Goal: Task Accomplishment & Management: Manage account settings

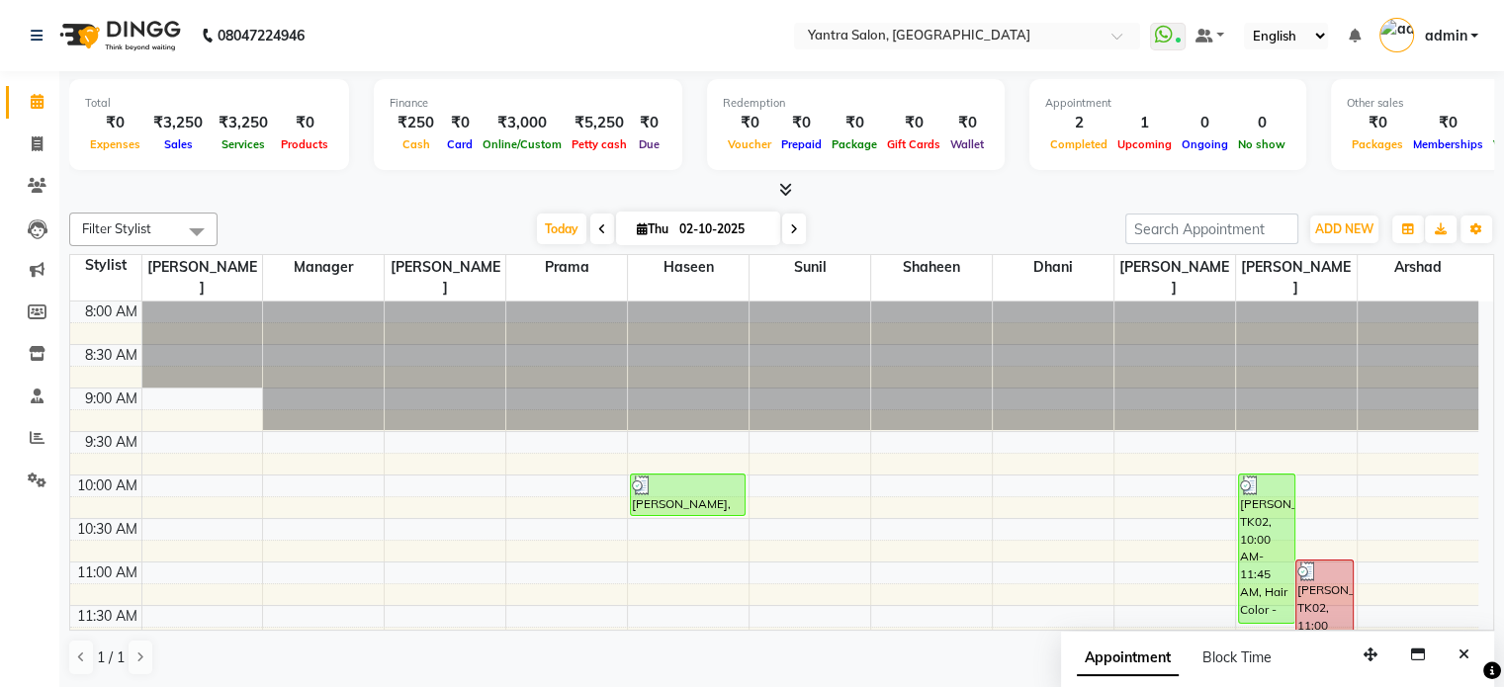
scroll to position [320, 0]
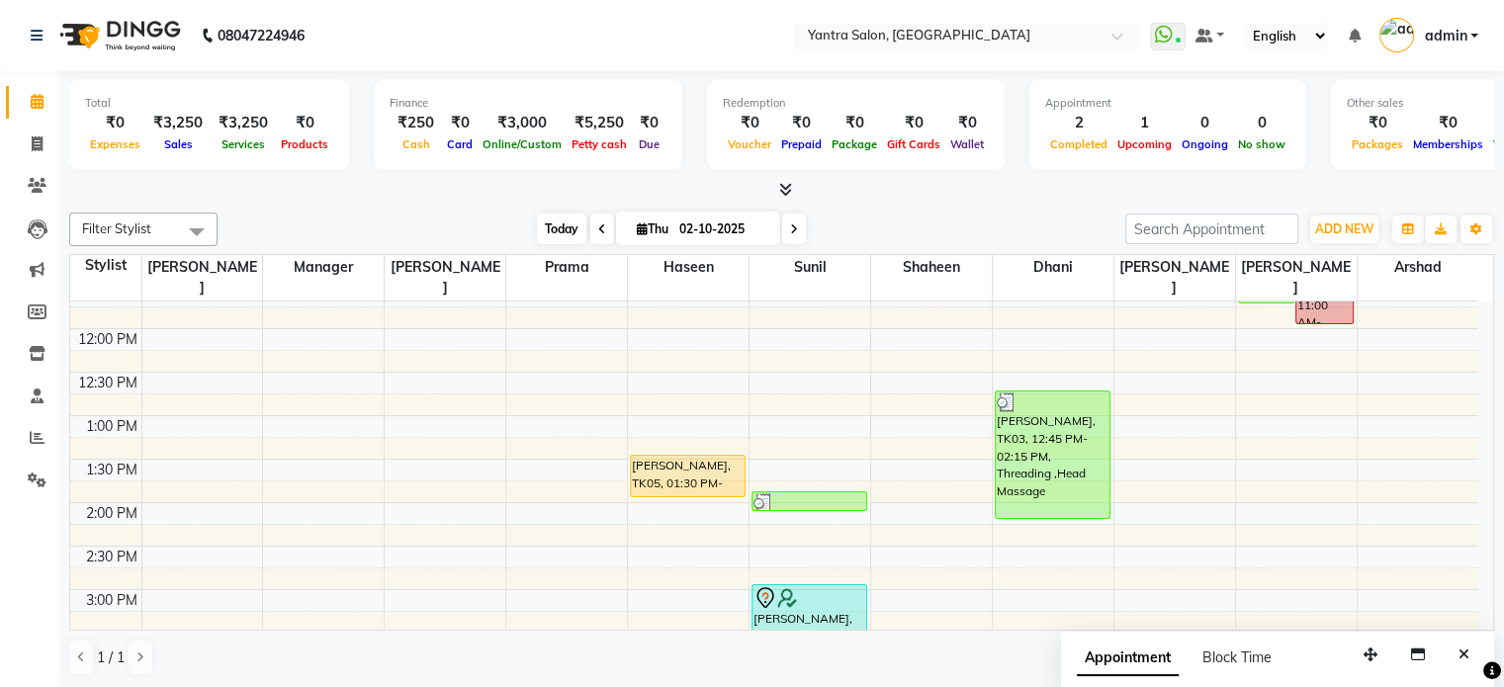
click at [550, 222] on span "Today" at bounding box center [561, 229] width 49 height 31
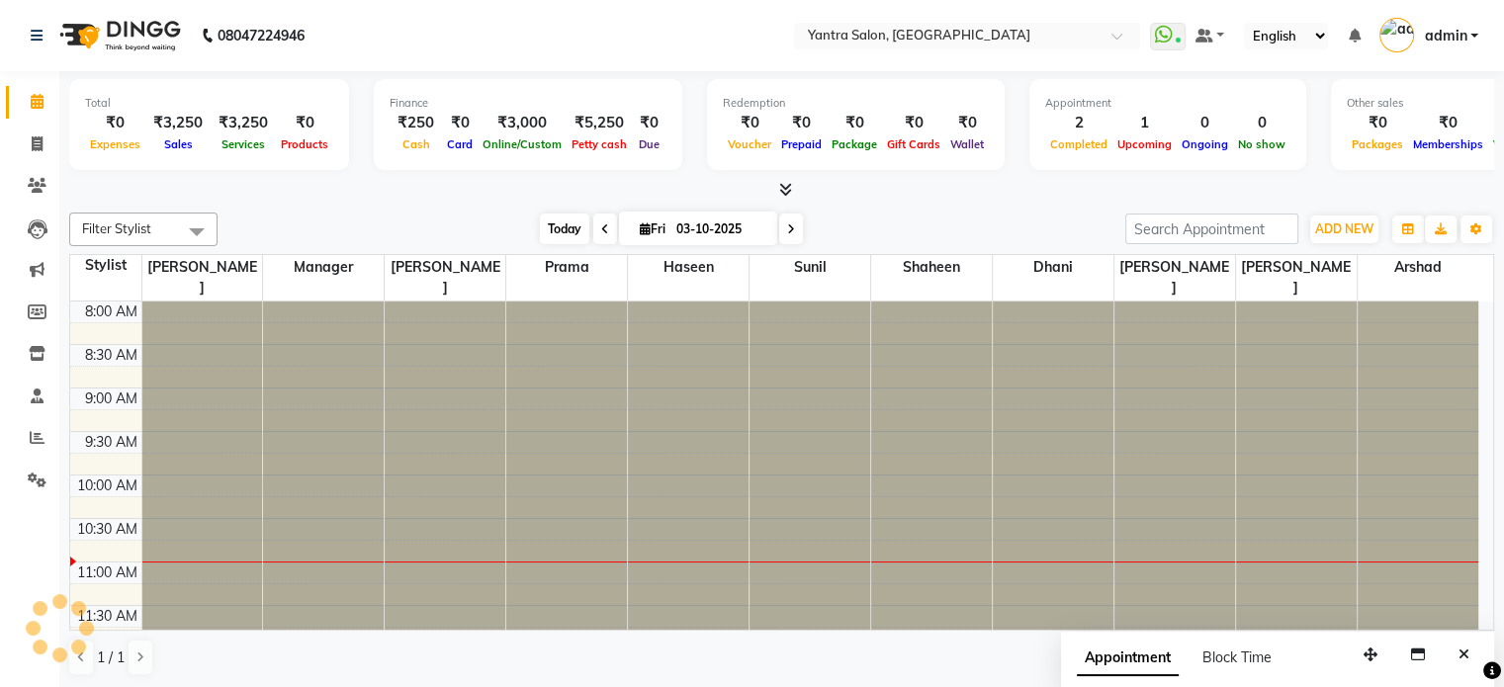
scroll to position [260, 0]
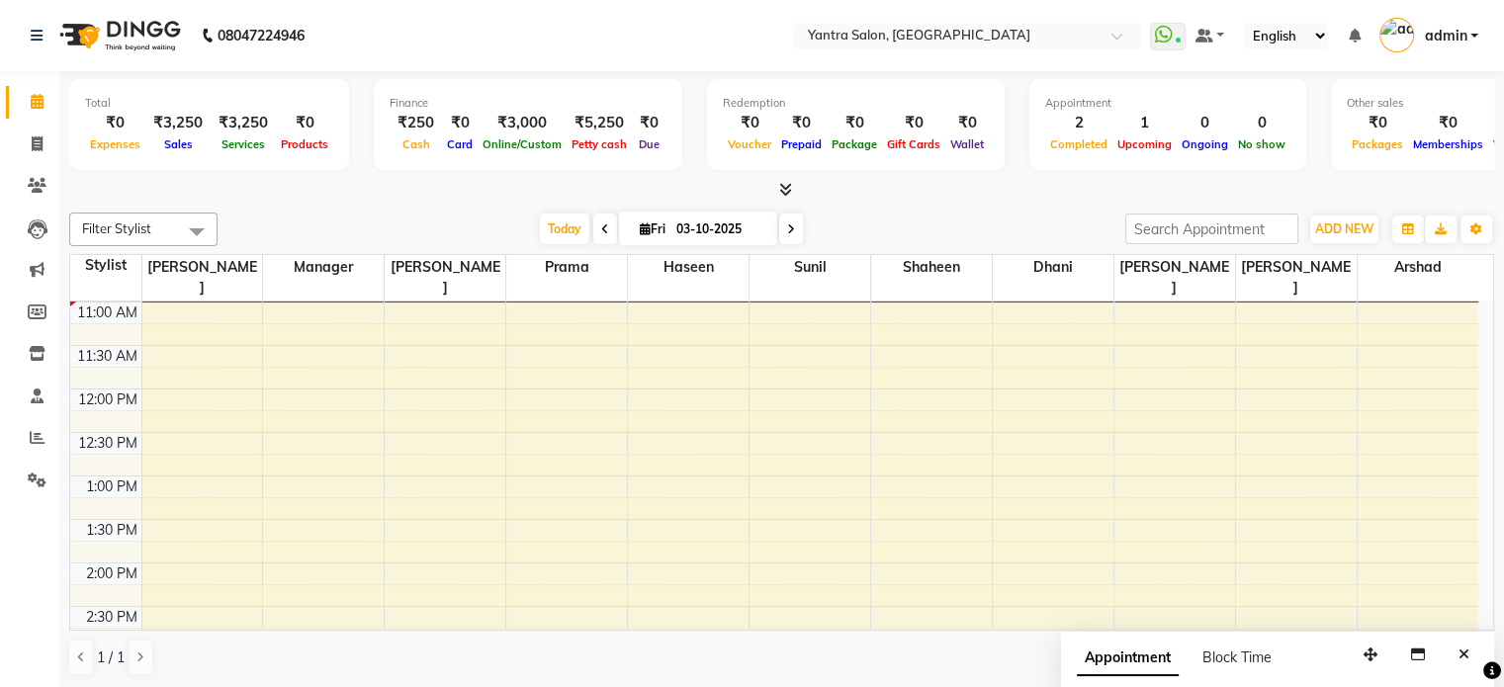
click at [601, 230] on icon at bounding box center [605, 229] width 8 height 12
type input "02-10-2025"
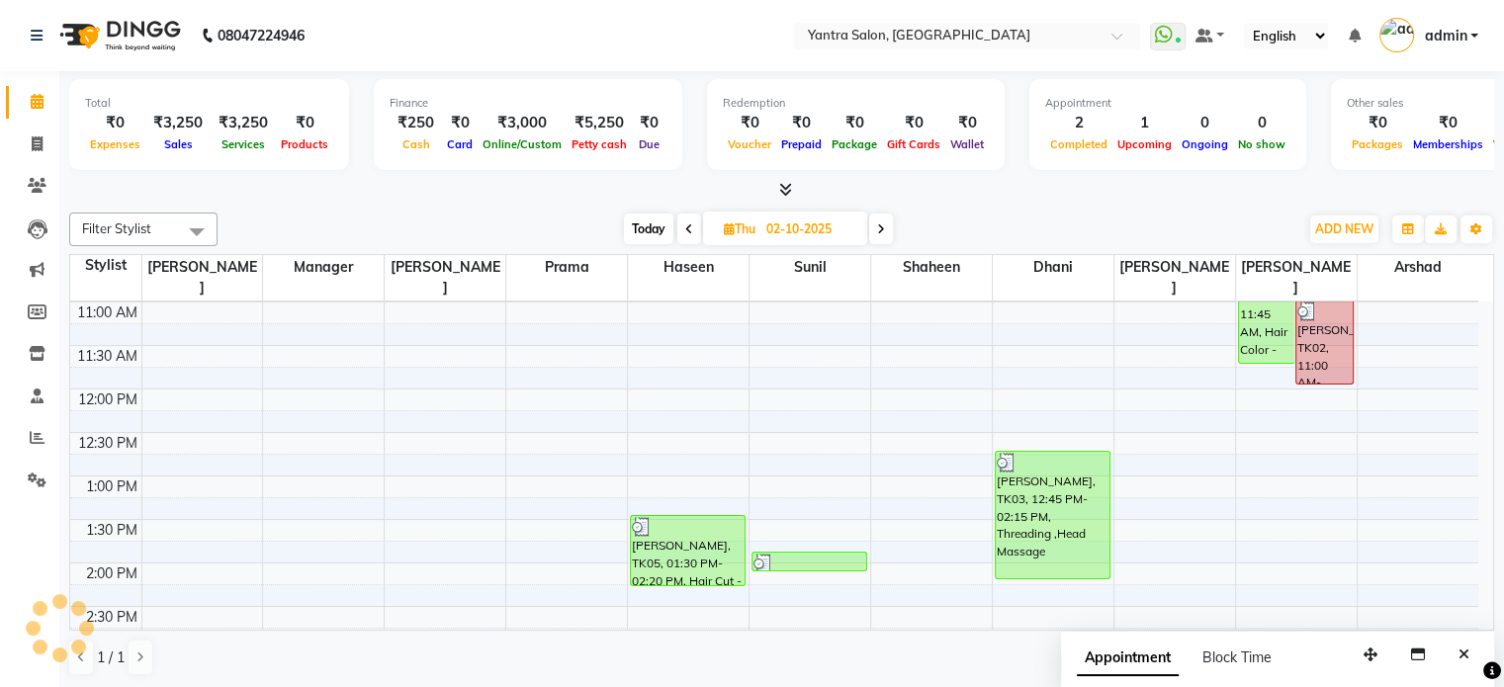
scroll to position [769, 0]
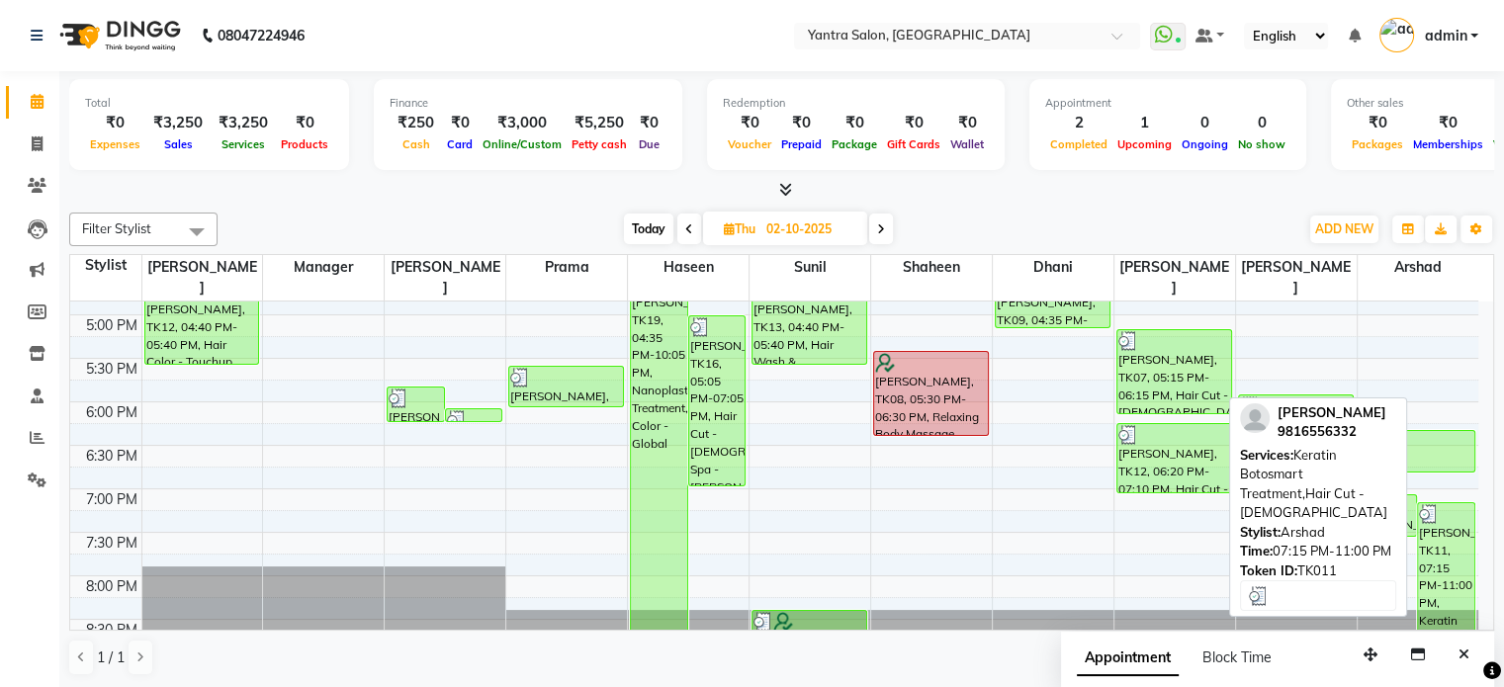
click at [1442, 533] on div "[PERSON_NAME], TK11, 07:15 PM-11:00 PM, Keratin Botosmart Treatment,Hair Cut - …" at bounding box center [1446, 577] width 56 height 148
click at [1438, 505] on div "[PERSON_NAME], TK11, 07:15 PM-11:00 PM, Keratin Botosmart Treatment,Hair Cut - …" at bounding box center [1446, 577] width 56 height 148
select select "3"
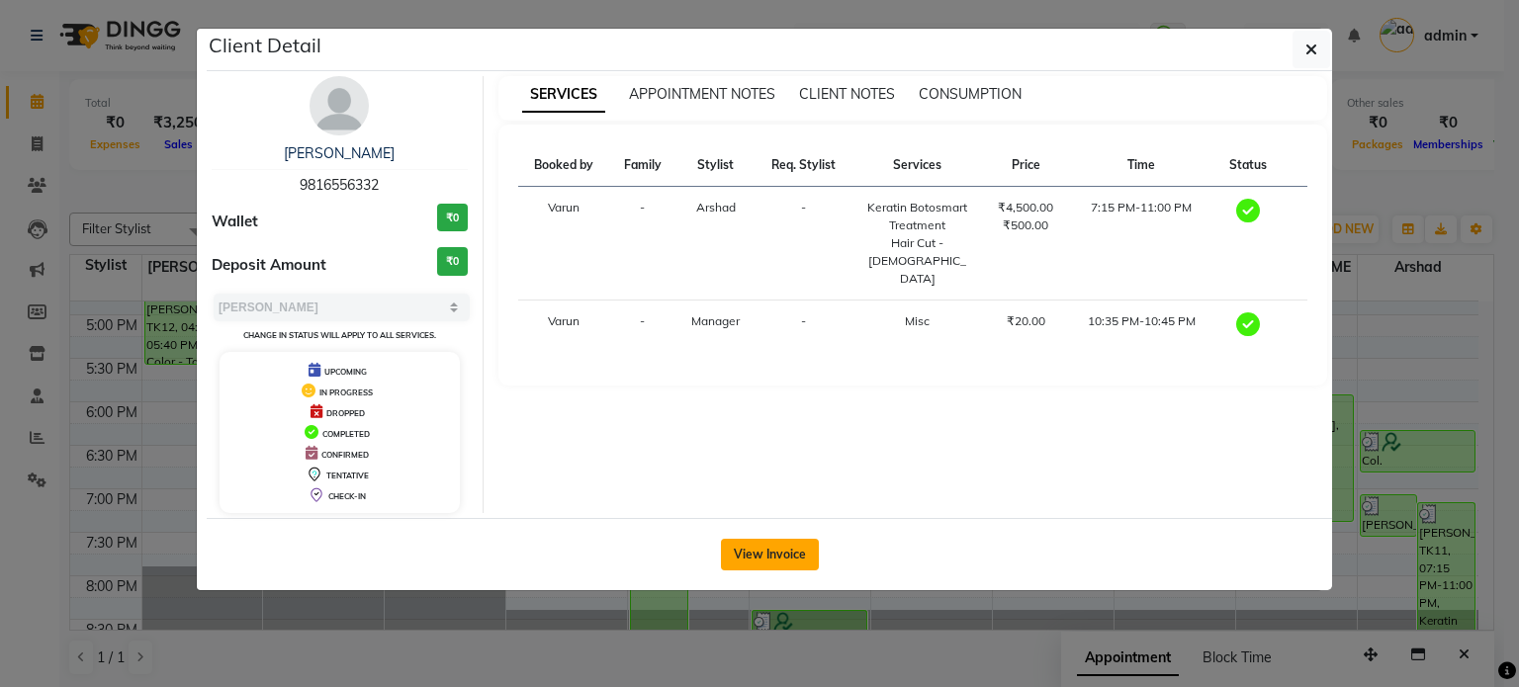
click at [774, 545] on button "View Invoice" at bounding box center [770, 555] width 98 height 32
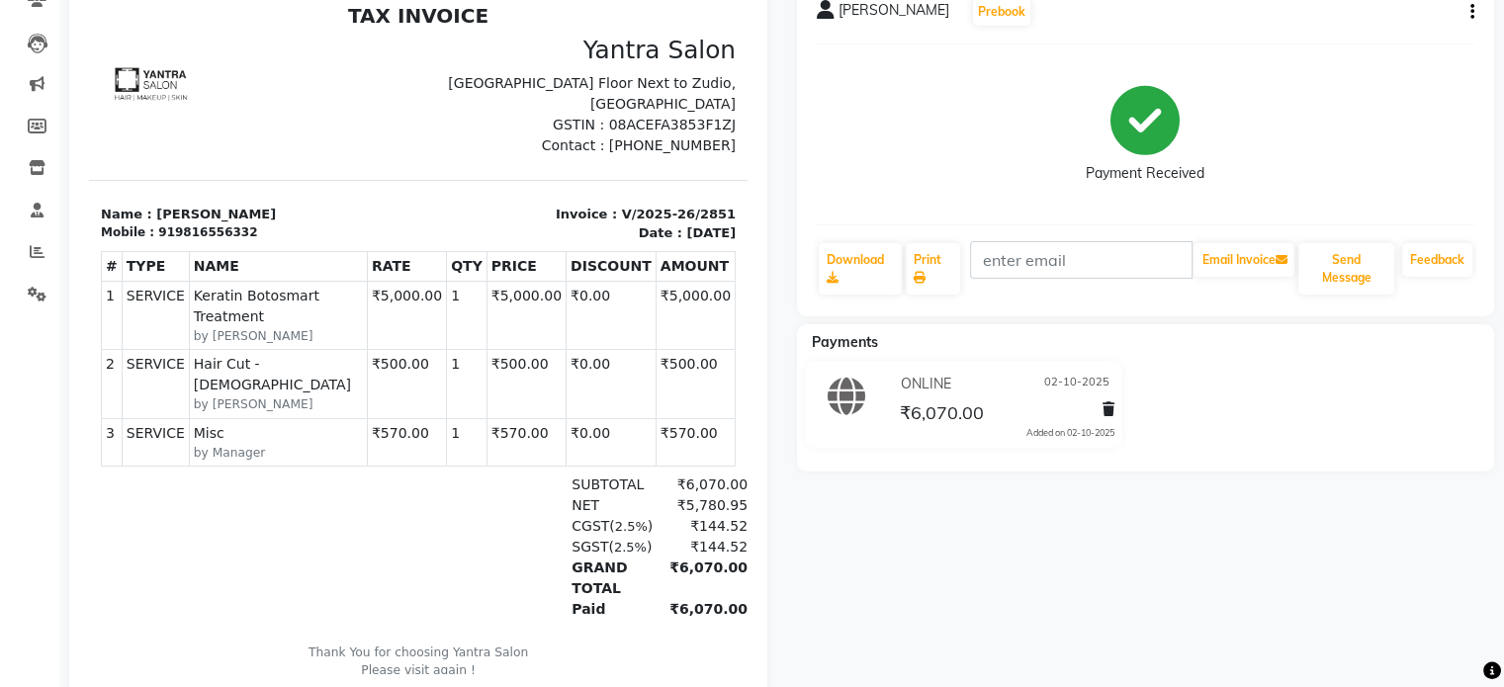
scroll to position [198, 0]
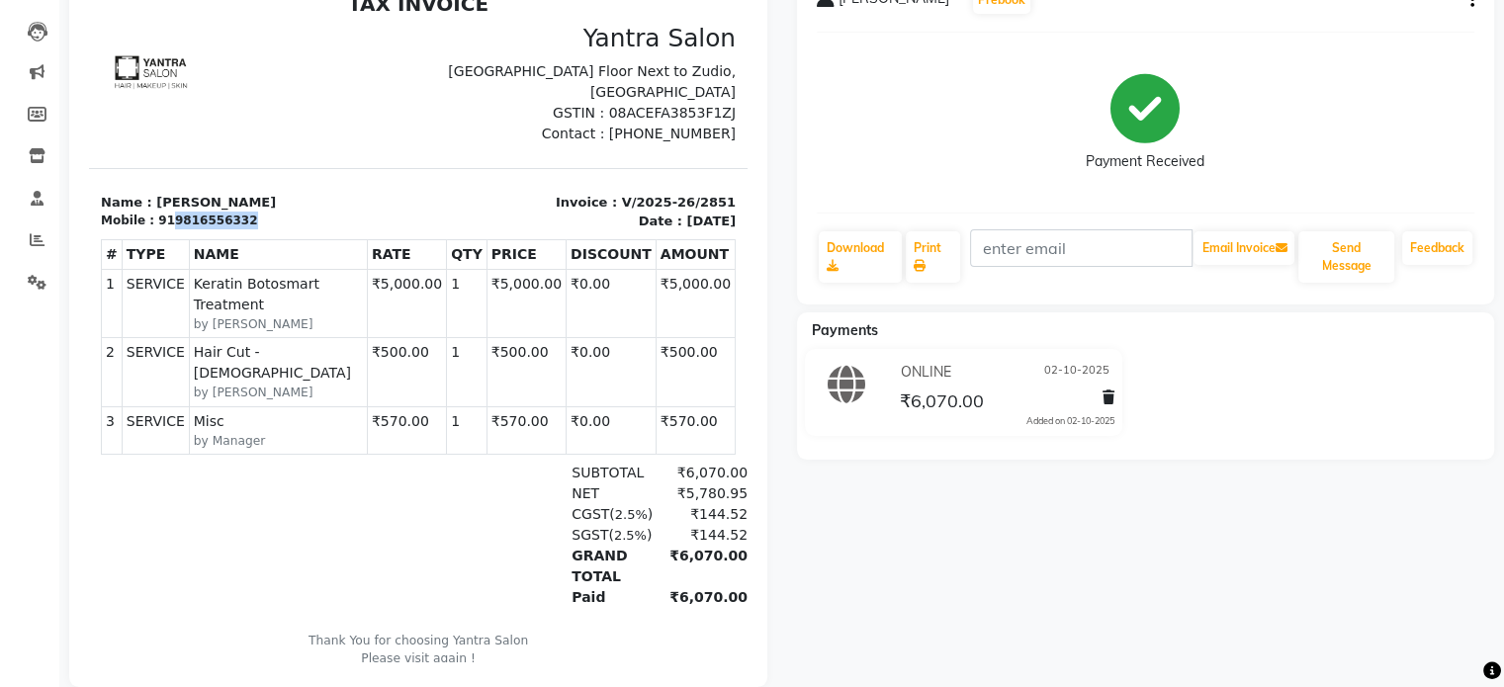
drag, startPoint x: 162, startPoint y: 215, endPoint x: 253, endPoint y: 215, distance: 91.0
click at [253, 215] on div "Mobile : 919816556332" at bounding box center [253, 221] width 305 height 18
copy div "9816556332"
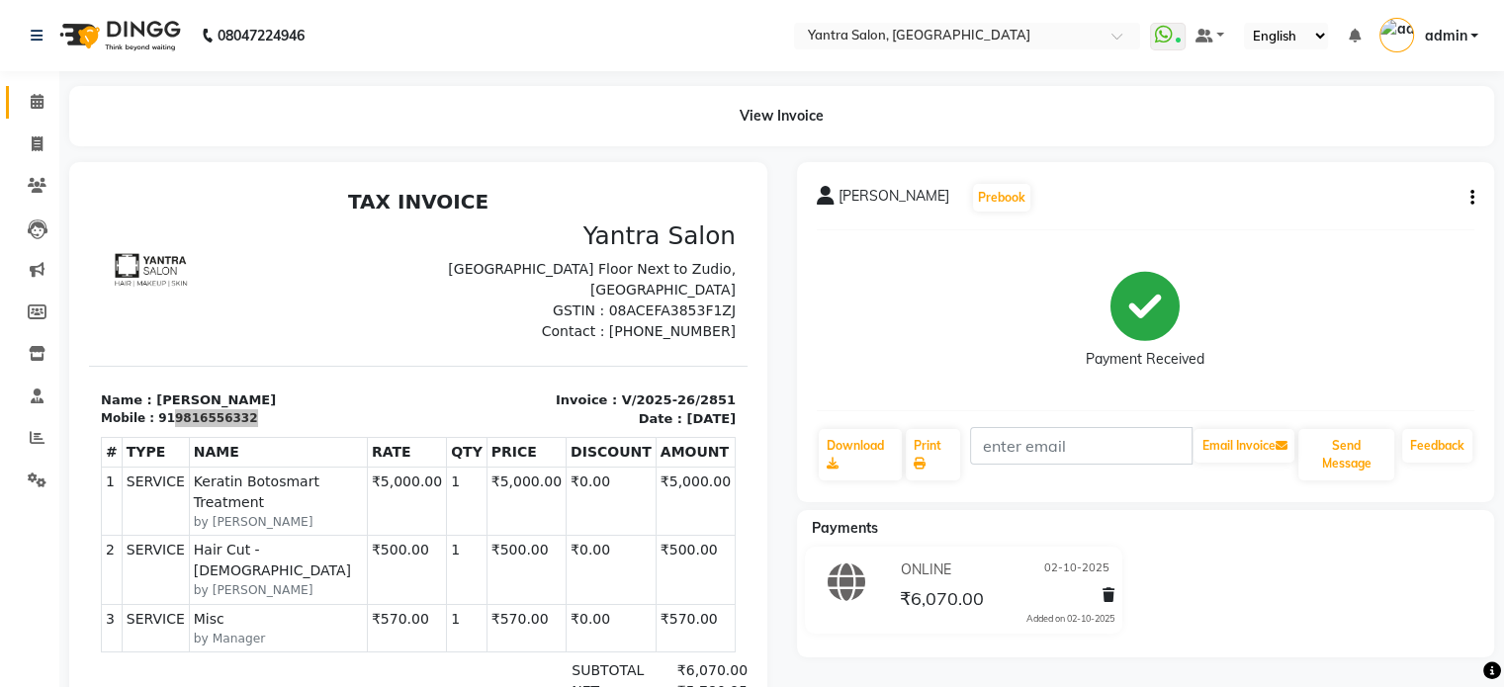
click at [34, 94] on icon at bounding box center [37, 101] width 13 height 15
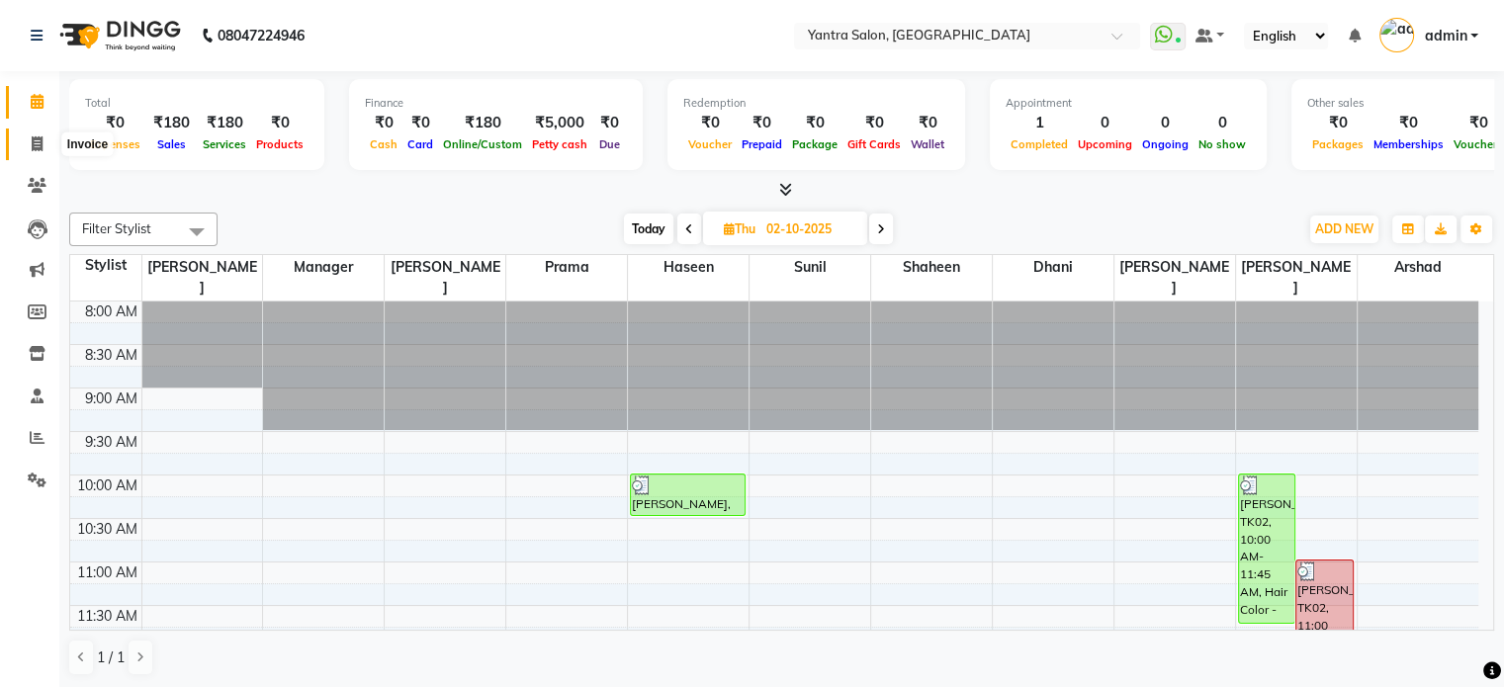
click at [42, 146] on icon at bounding box center [37, 143] width 11 height 15
select select "6253"
select select "service"
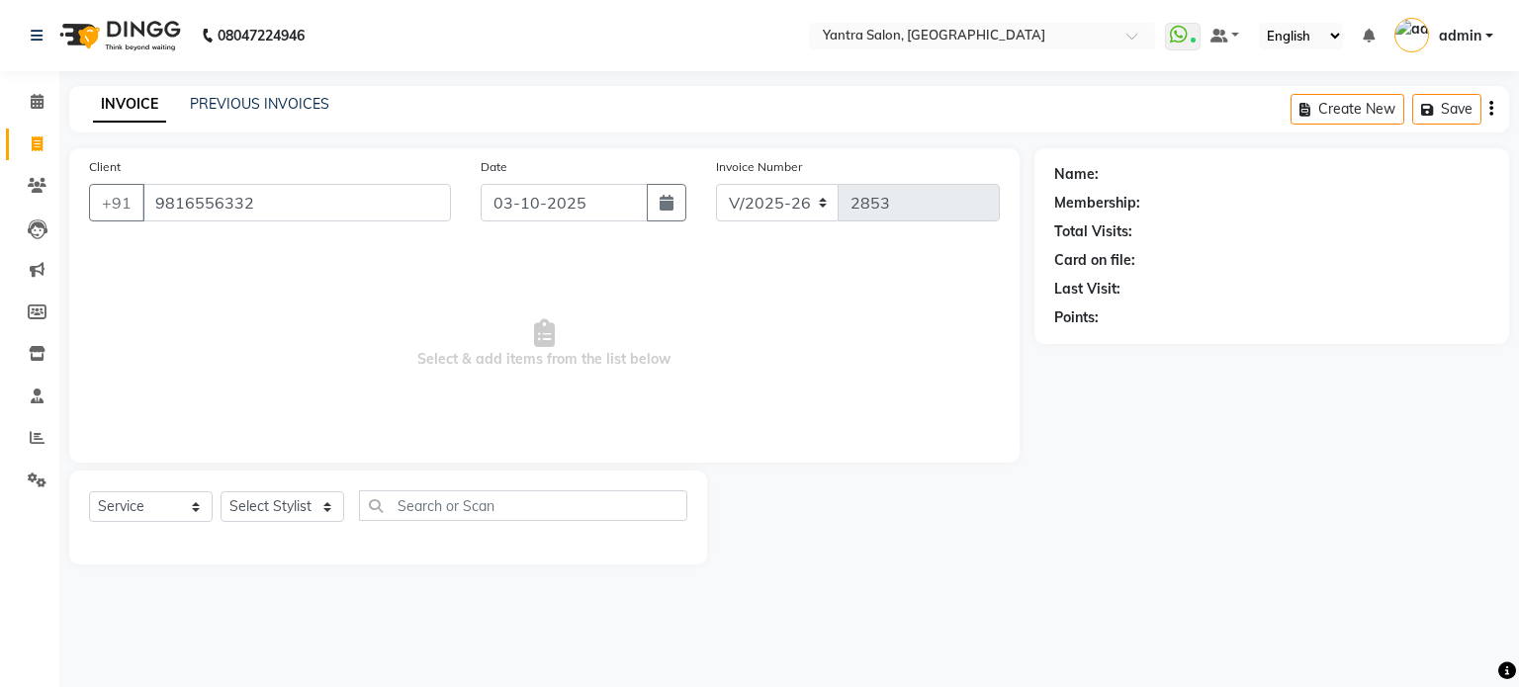
type input "9816556332"
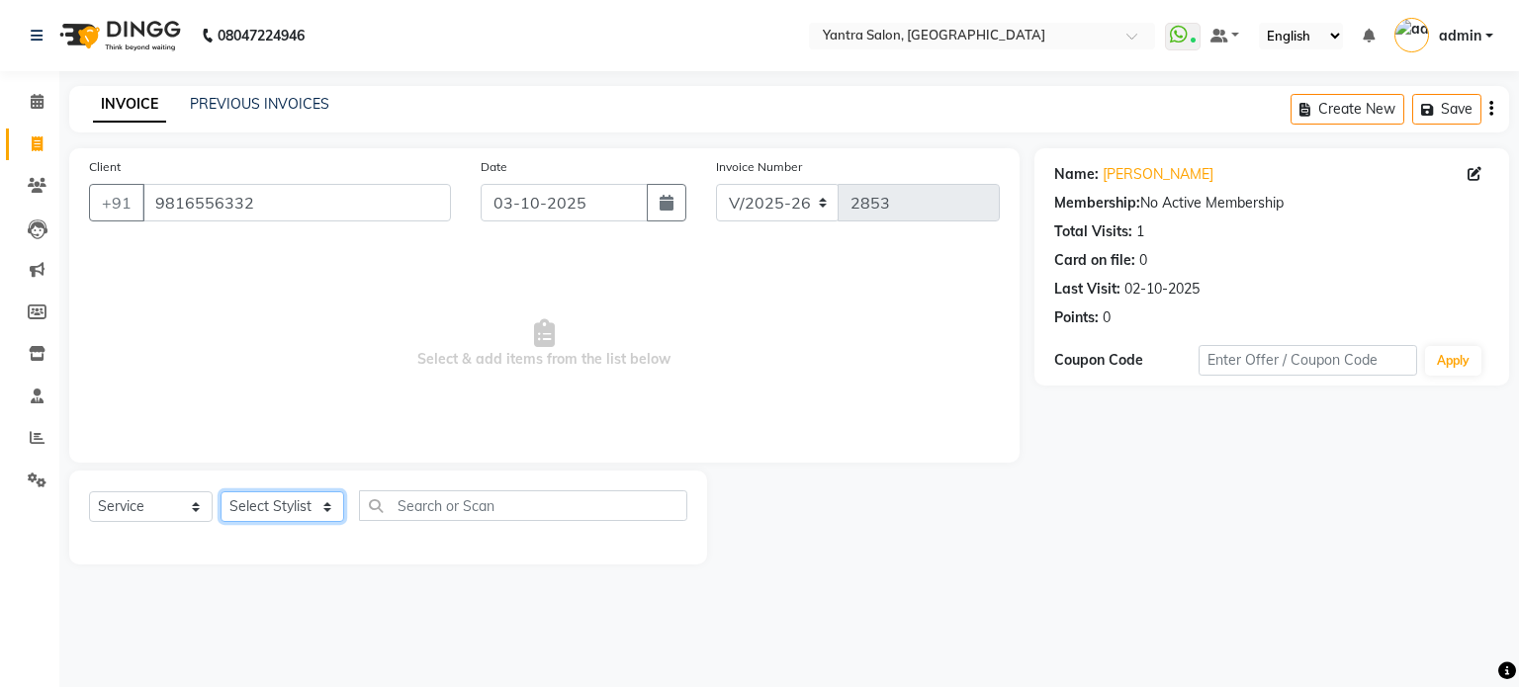
click at [253, 501] on select "Select Stylist admin [PERSON_NAME] Dhani Haseen [PERSON_NAME] Manager [PERSON_N…" at bounding box center [282, 506] width 124 height 31
select select "46998"
click at [220, 492] on select "Select Stylist admin [PERSON_NAME] Dhani Haseen [PERSON_NAME] Manager [PERSON_N…" at bounding box center [282, 506] width 124 height 31
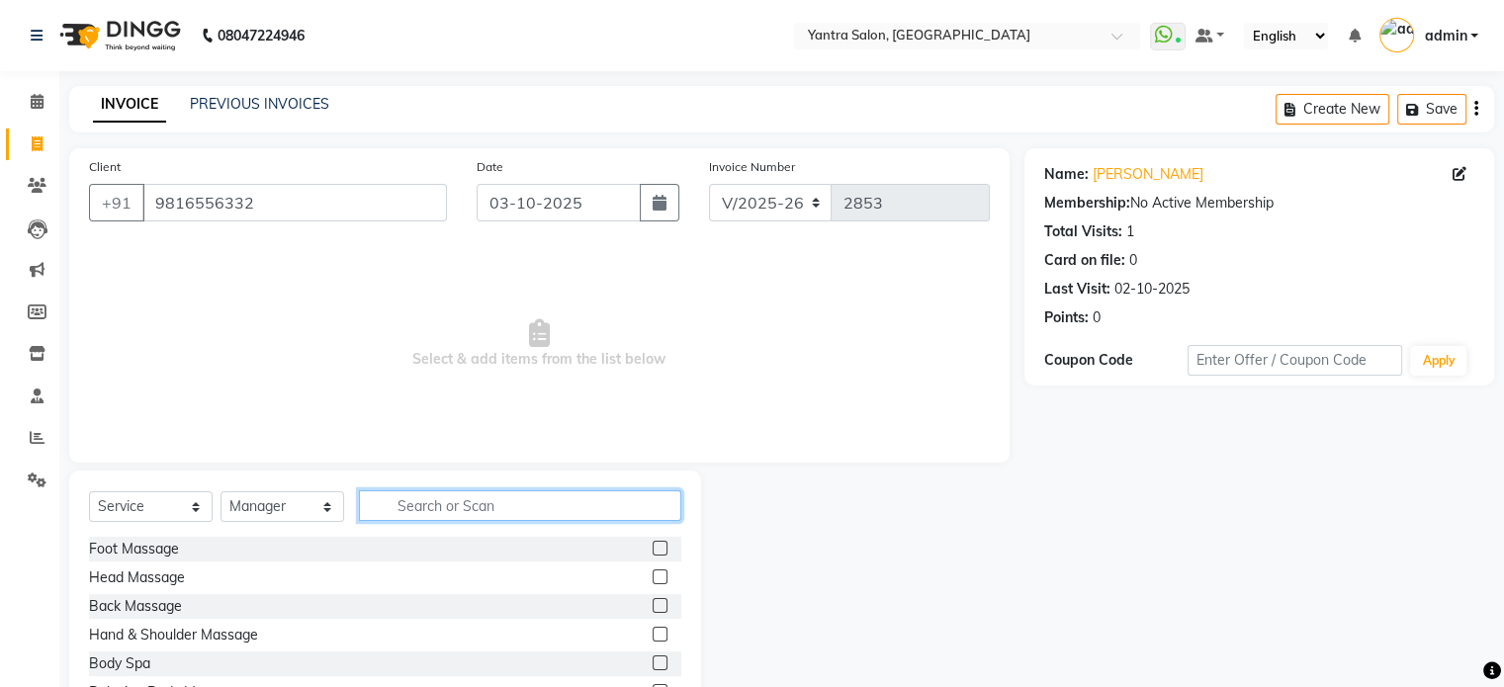
click at [428, 501] on input "text" at bounding box center [520, 505] width 322 height 31
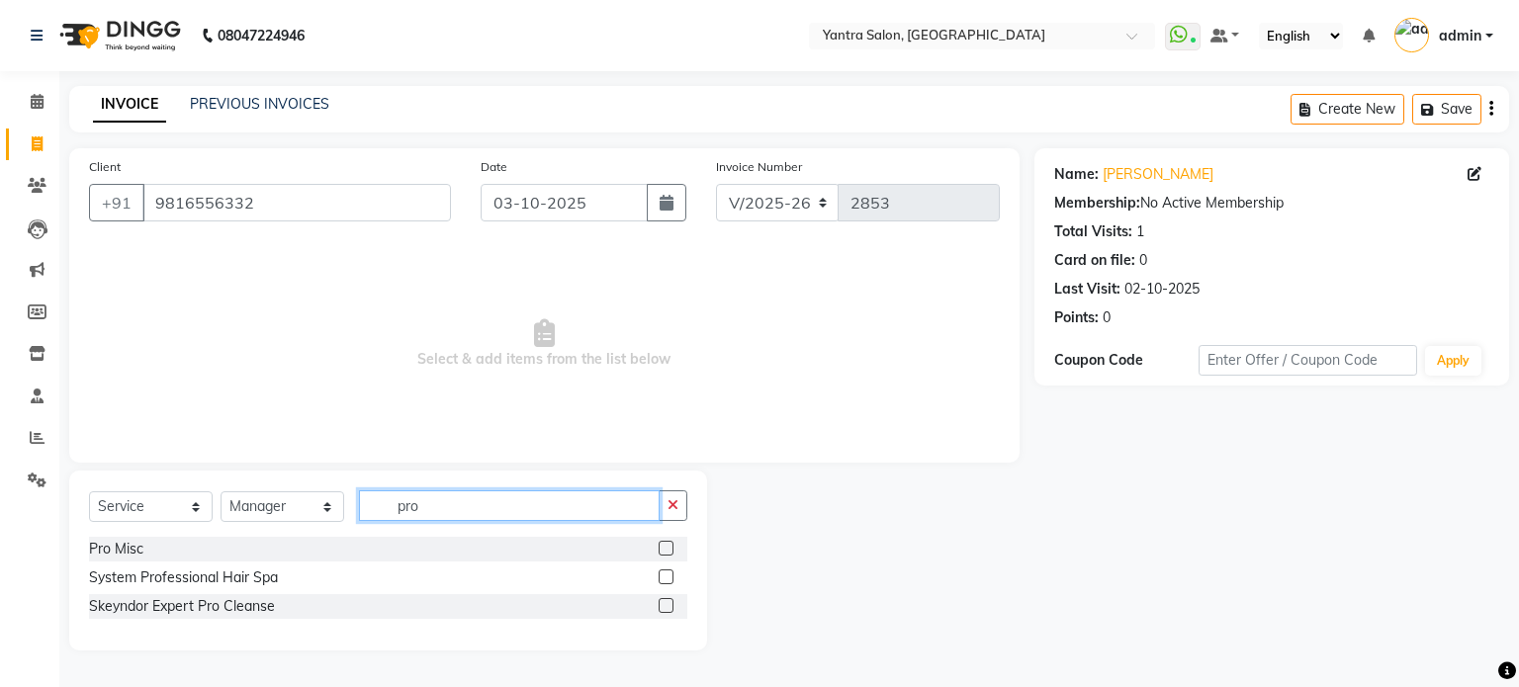
type input "pro"
click at [665, 540] on div at bounding box center [672, 549] width 29 height 25
click at [664, 546] on label at bounding box center [665, 548] width 15 height 15
click at [664, 546] on input "checkbox" at bounding box center [664, 549] width 13 height 13
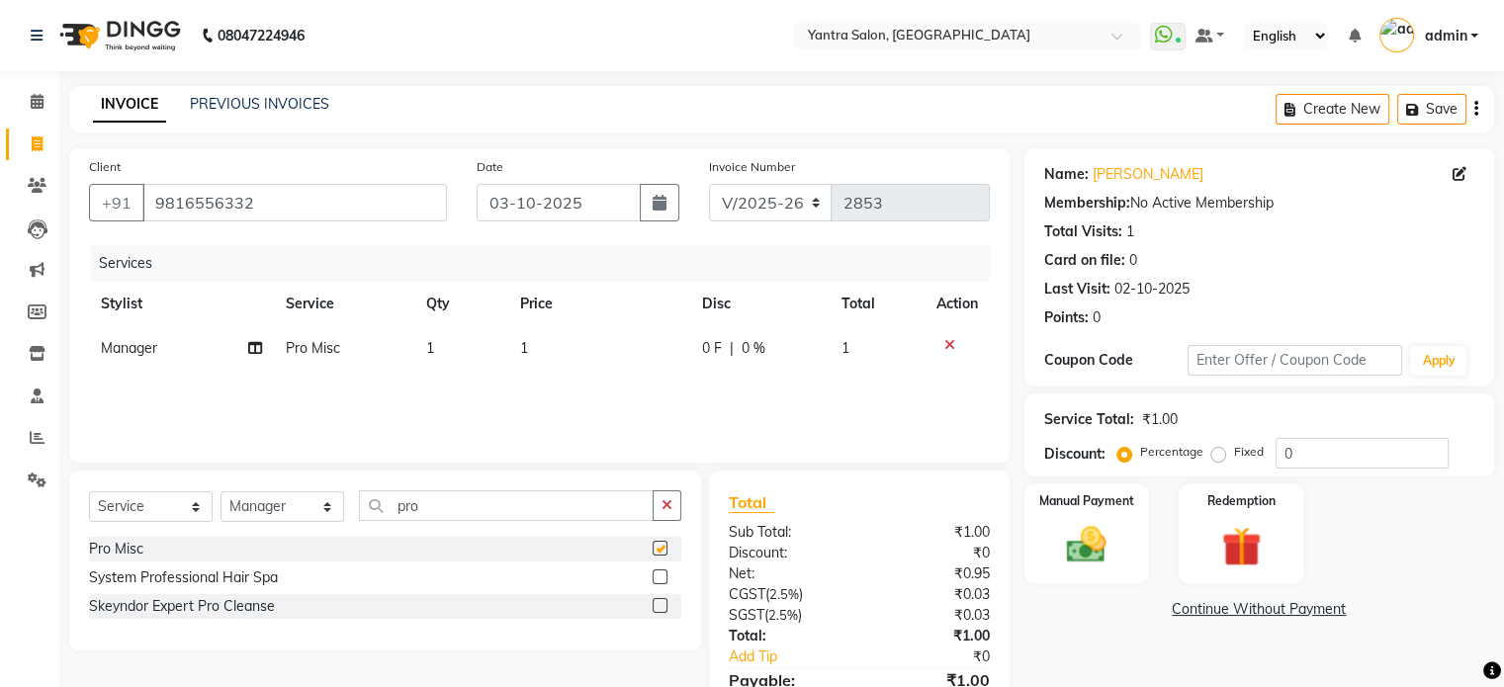
checkbox input "false"
click at [607, 335] on td "1" at bounding box center [599, 348] width 183 height 44
select select "46998"
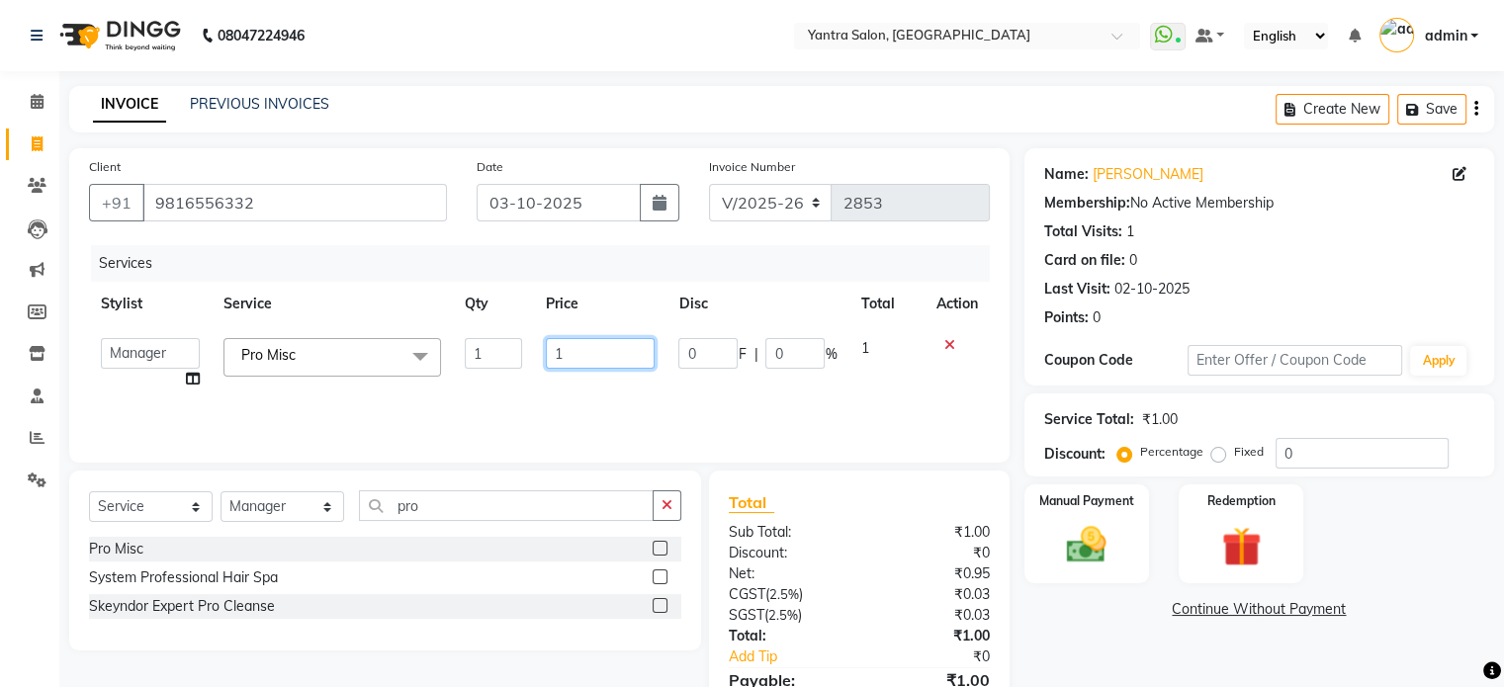
click at [627, 355] on input "1" at bounding box center [600, 353] width 109 height 31
click at [626, 355] on input "1" at bounding box center [600, 353] width 109 height 31
type input "400"
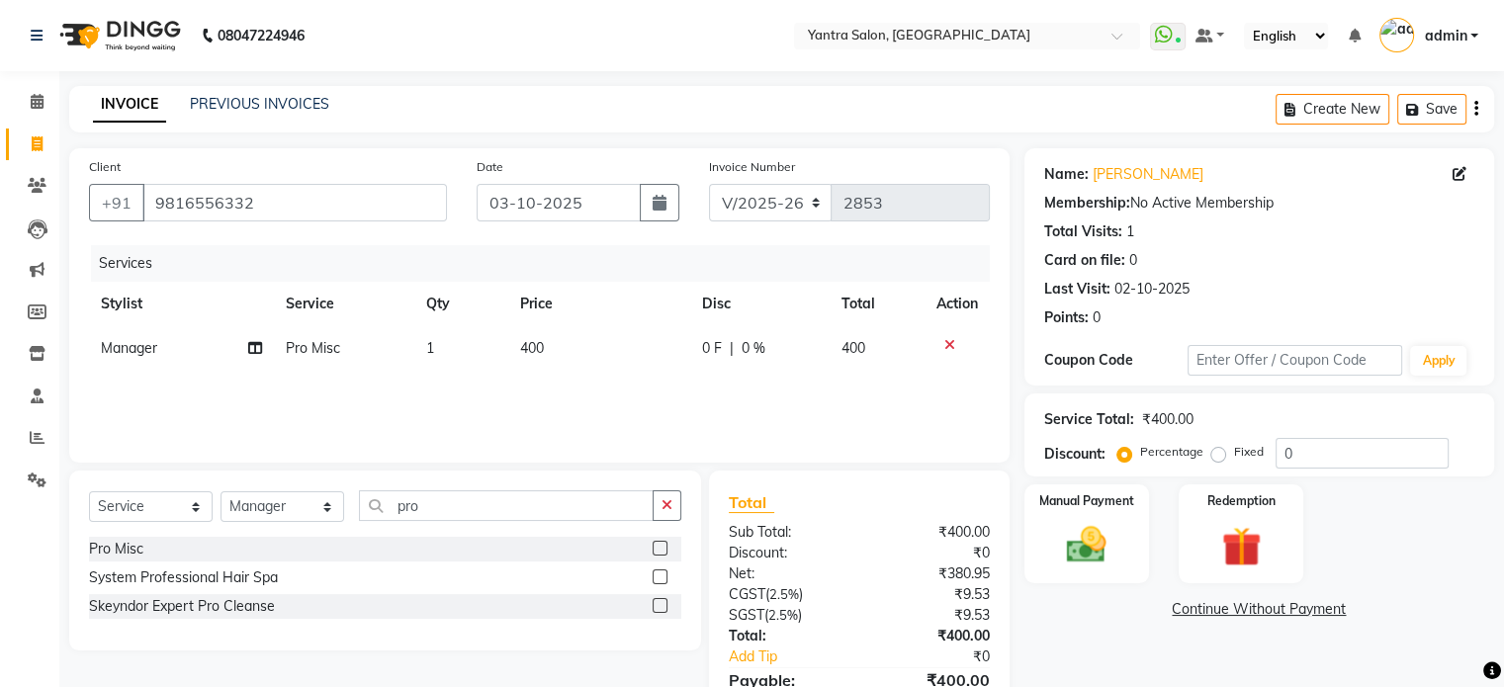
click at [611, 411] on div "Services Stylist Service Qty Price Disc Total Action Manager Pro Misc 1 400 0 F…" at bounding box center [539, 344] width 901 height 198
click at [1063, 537] on img at bounding box center [1086, 545] width 66 height 47
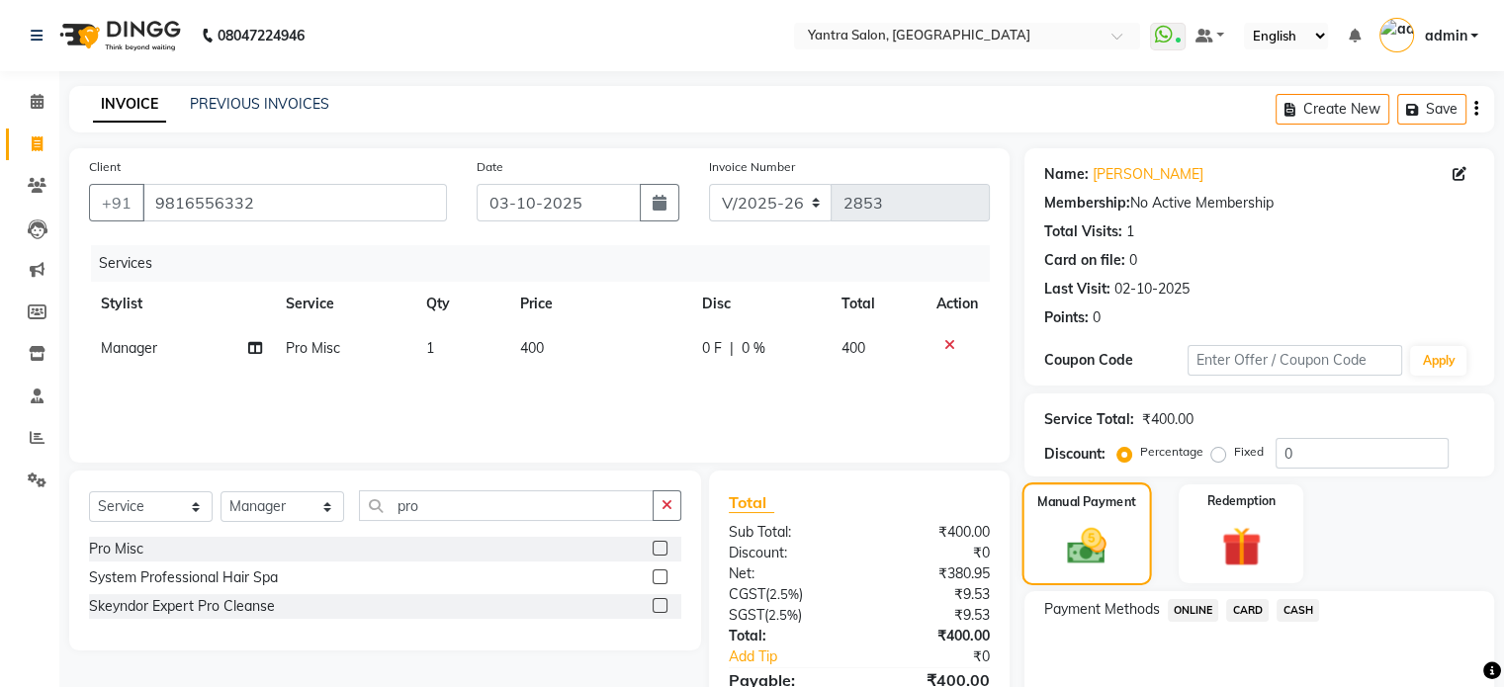
scroll to position [104, 0]
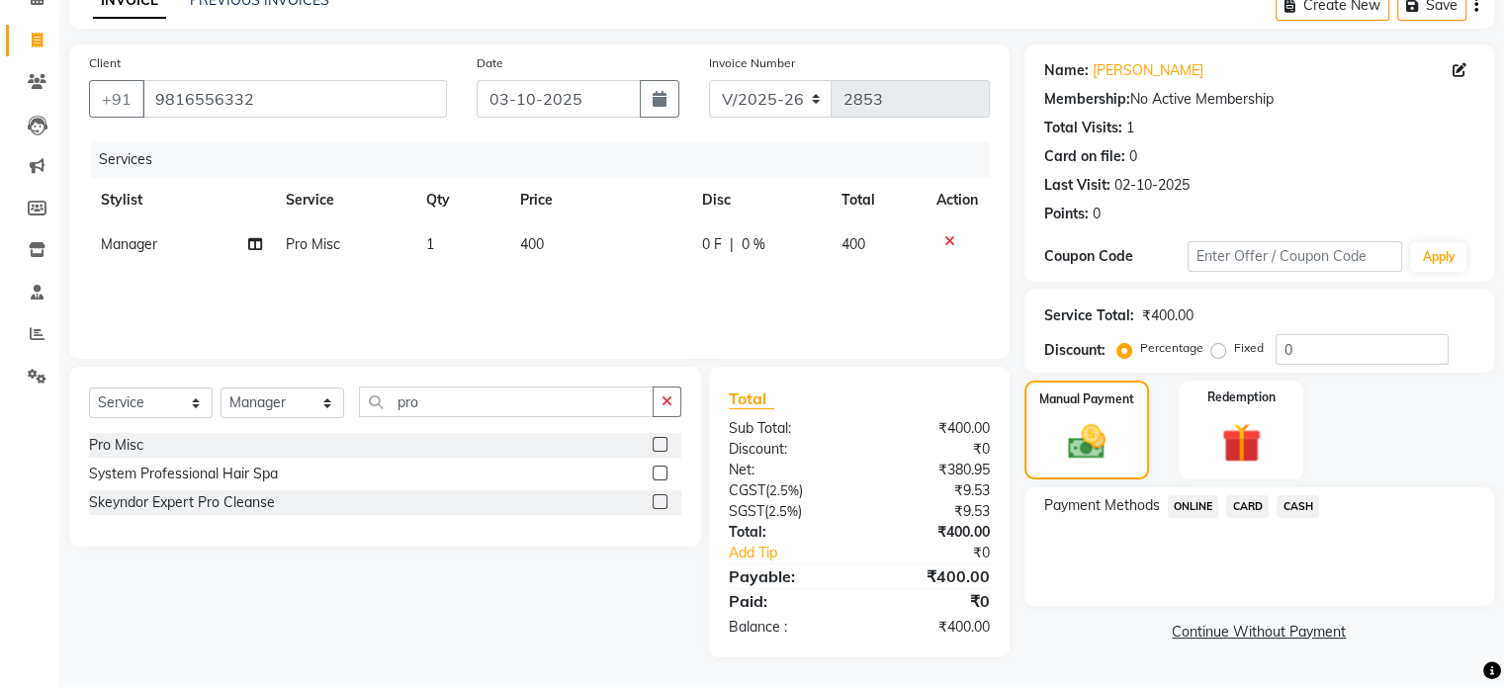
click at [1190, 505] on span "ONLINE" at bounding box center [1193, 506] width 51 height 23
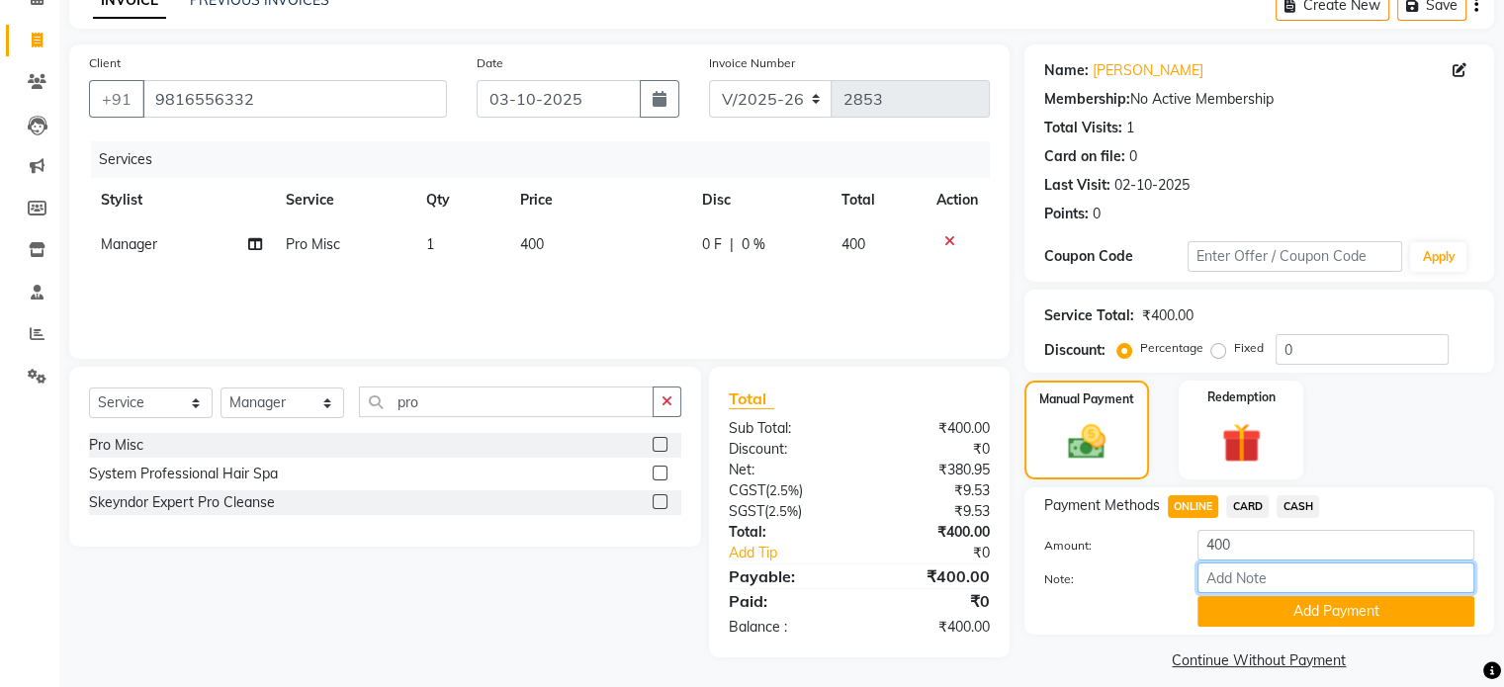
click at [1238, 592] on input "Note:" at bounding box center [1335, 578] width 277 height 31
click at [1235, 603] on button "Add Payment" at bounding box center [1335, 611] width 277 height 31
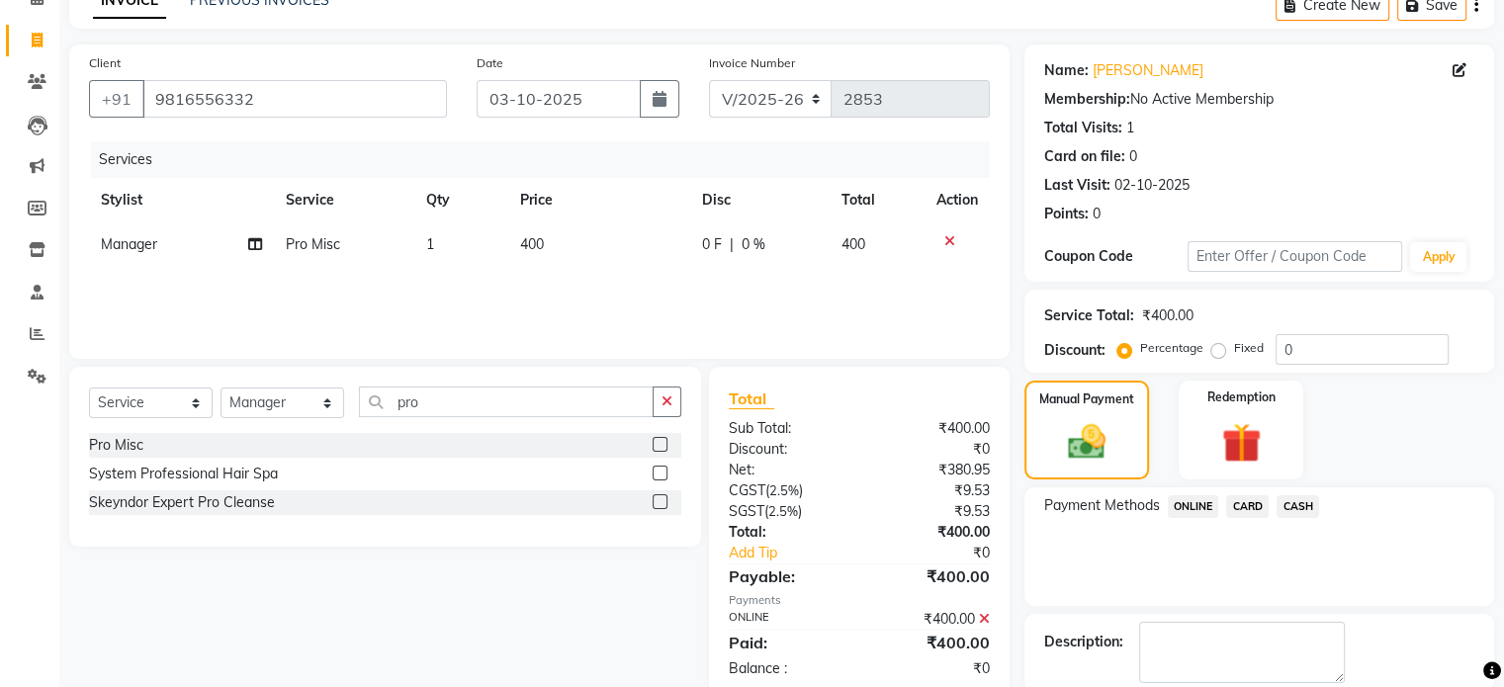
scroll to position [203, 0]
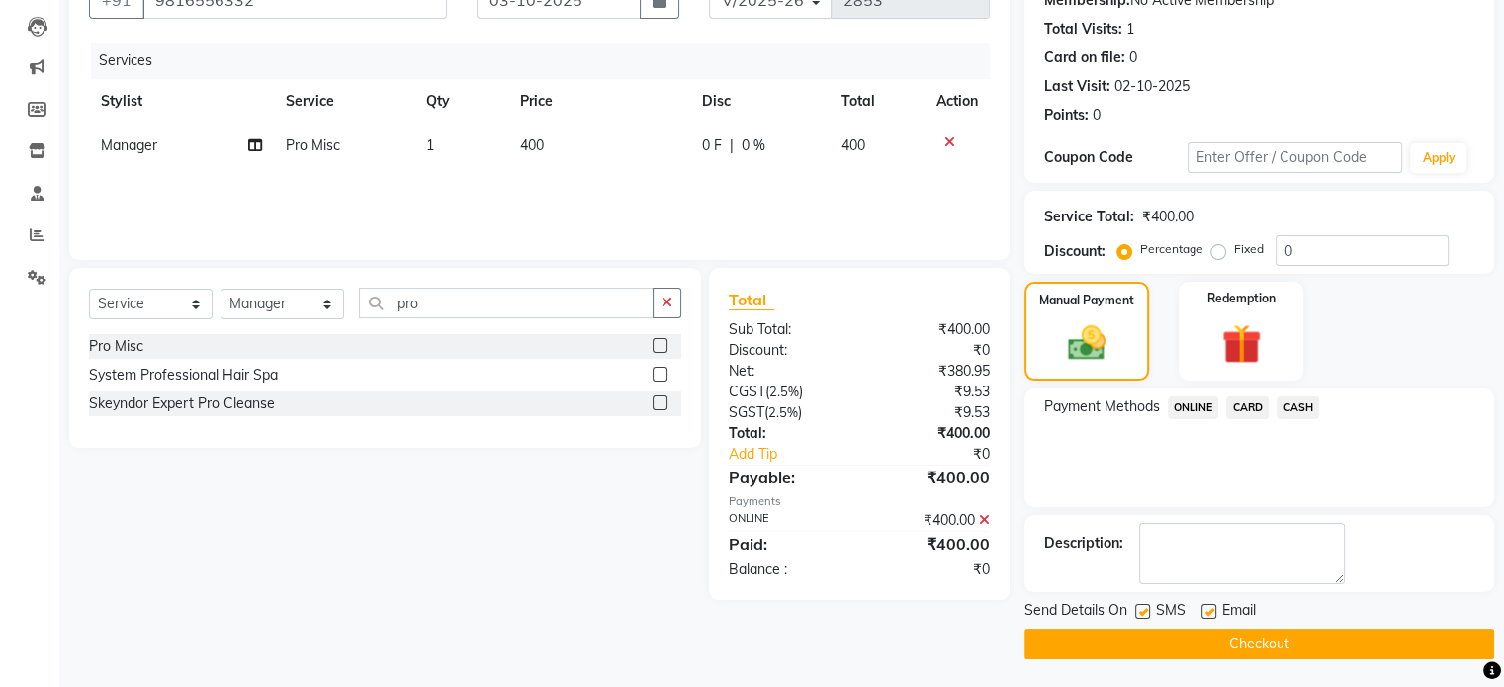
click at [1127, 638] on button "Checkout" at bounding box center [1259, 644] width 470 height 31
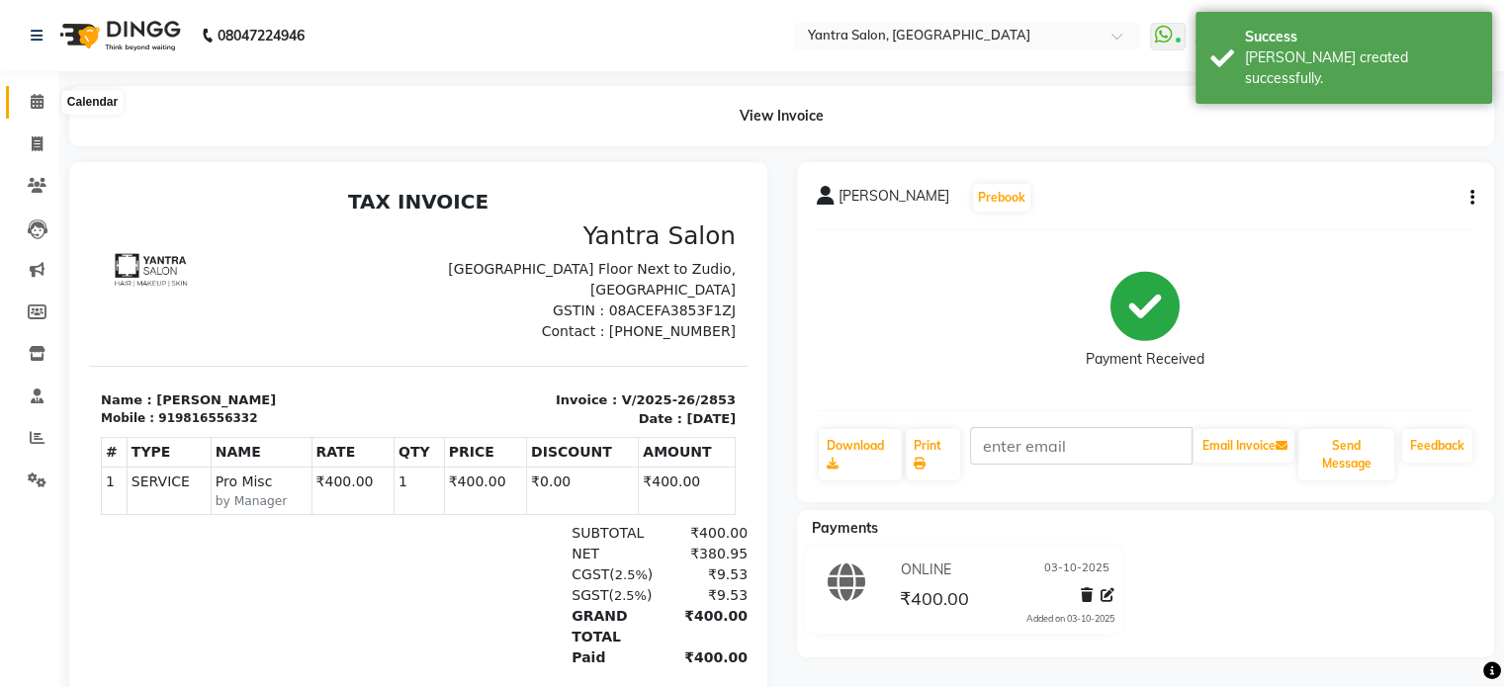
click at [36, 102] on icon at bounding box center [37, 101] width 13 height 15
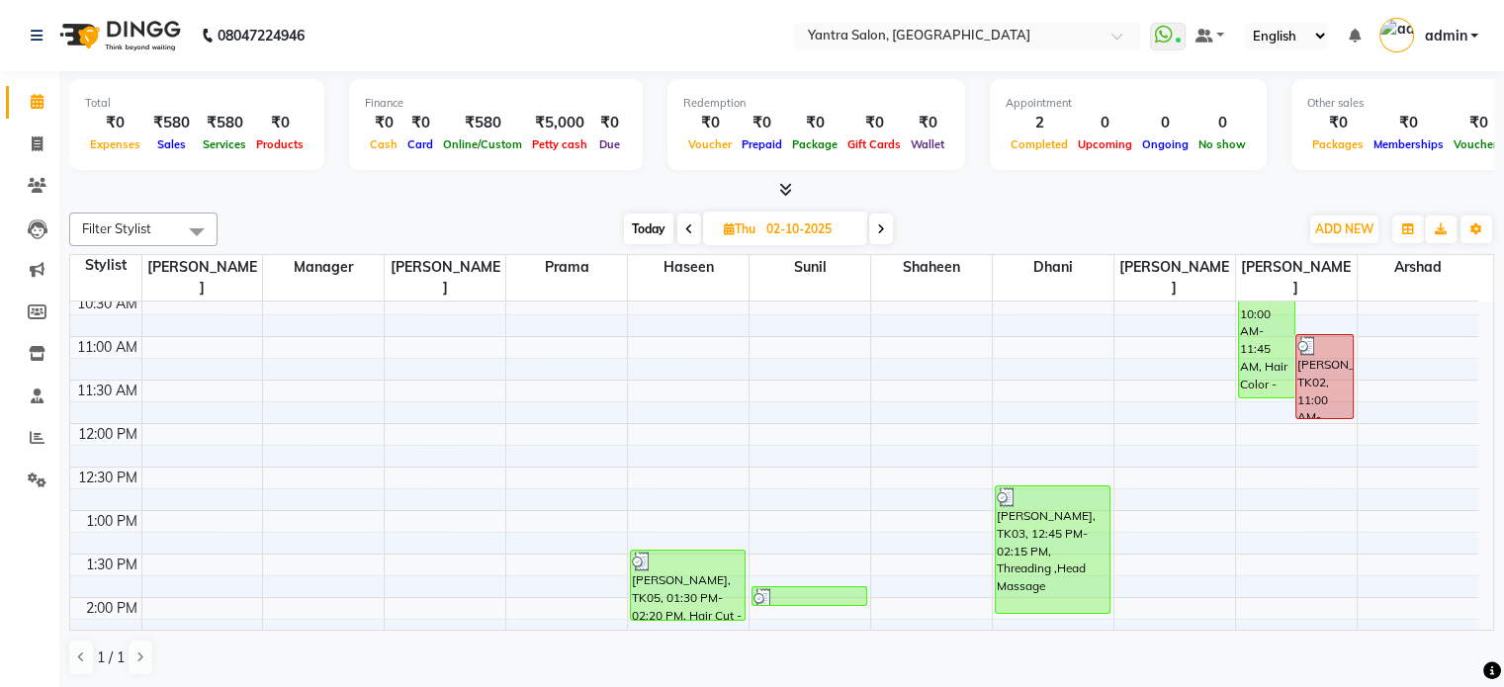
scroll to position [198, 0]
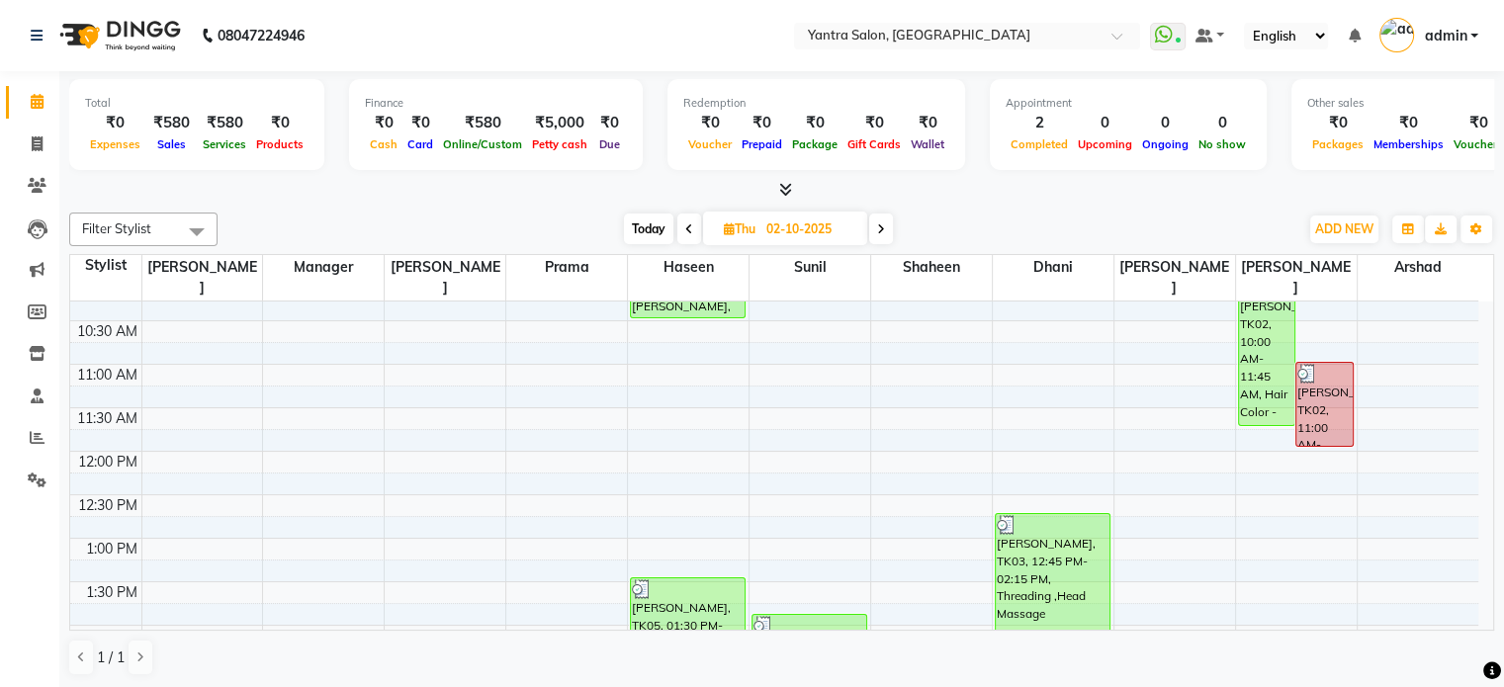
click at [647, 224] on span "Today" at bounding box center [648, 229] width 49 height 31
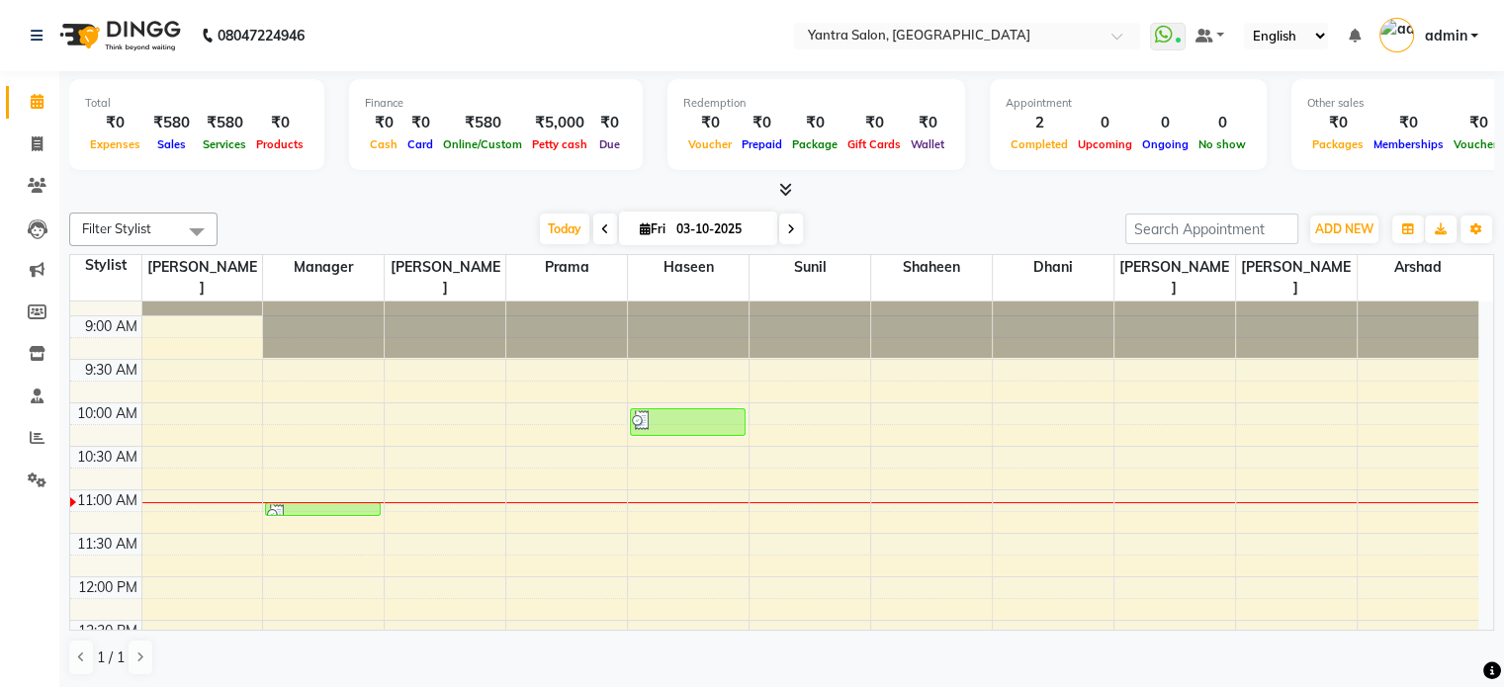
scroll to position [62, 0]
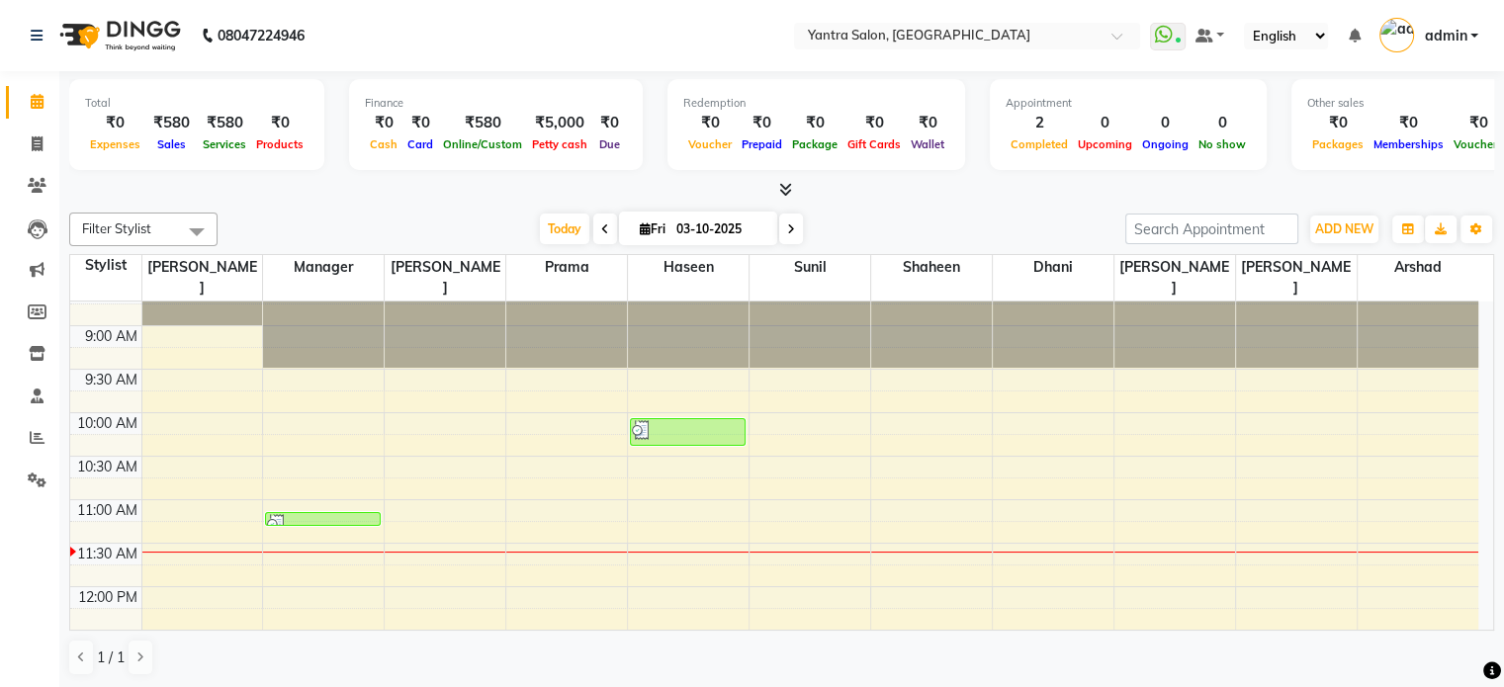
click at [603, 231] on icon at bounding box center [605, 229] width 8 height 12
type input "02-10-2025"
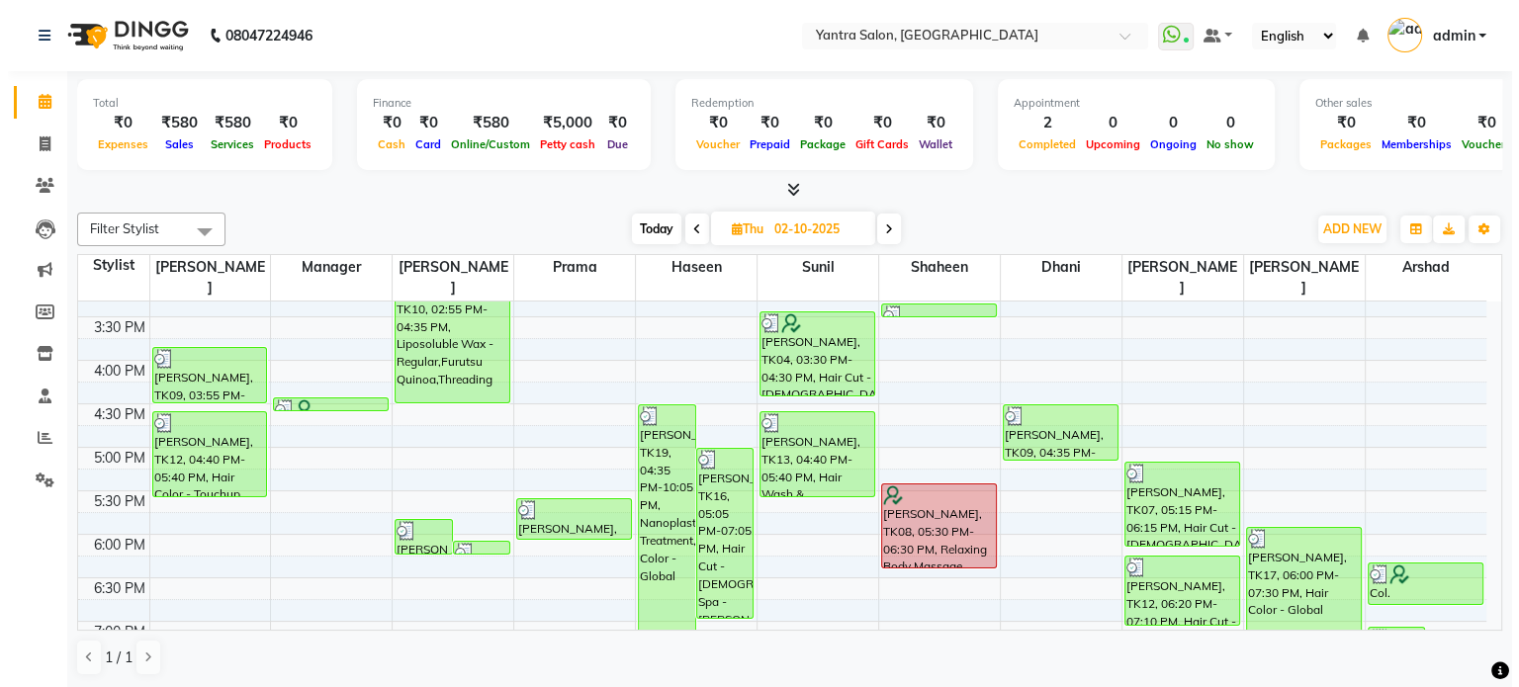
scroll to position [769, 0]
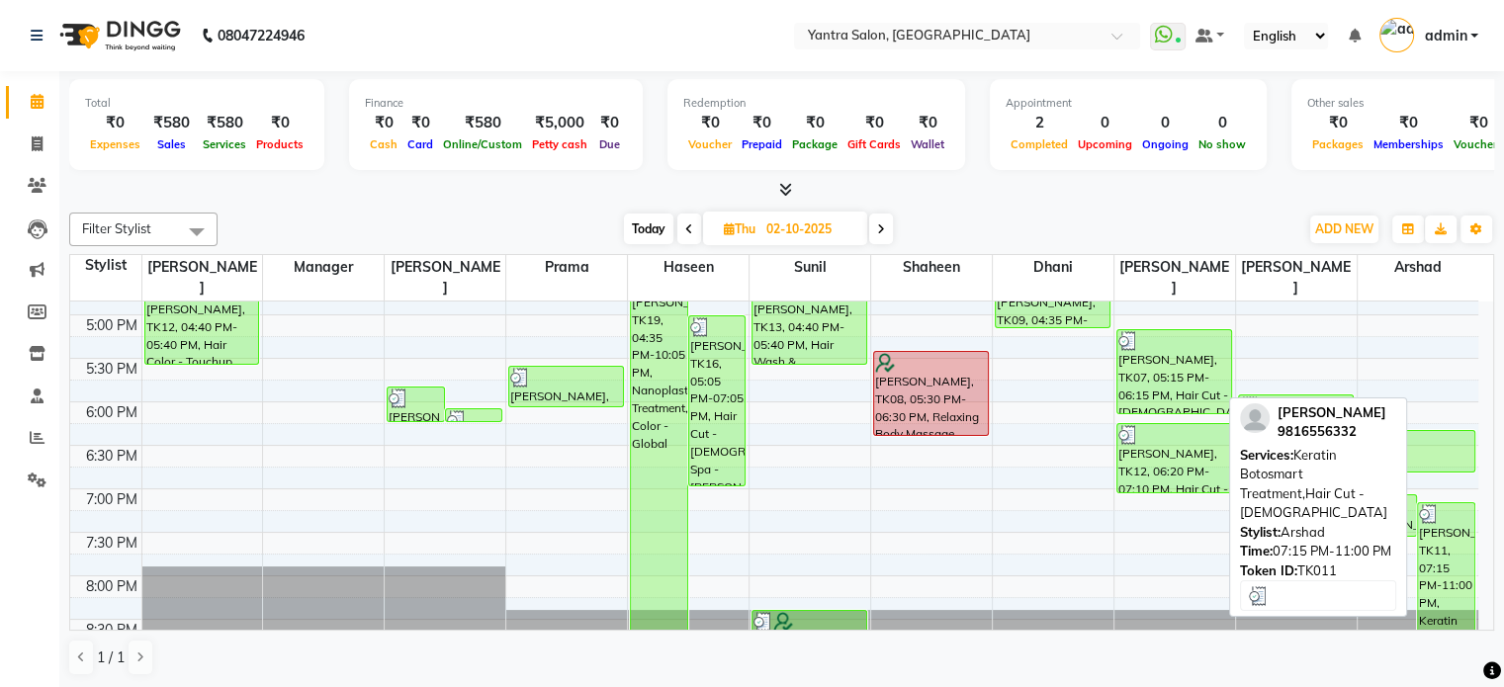
click at [1436, 545] on div "[PERSON_NAME], TK11, 07:15 PM-11:00 PM, Keratin Botosmart Treatment,Hair Cut - …" at bounding box center [1446, 577] width 56 height 148
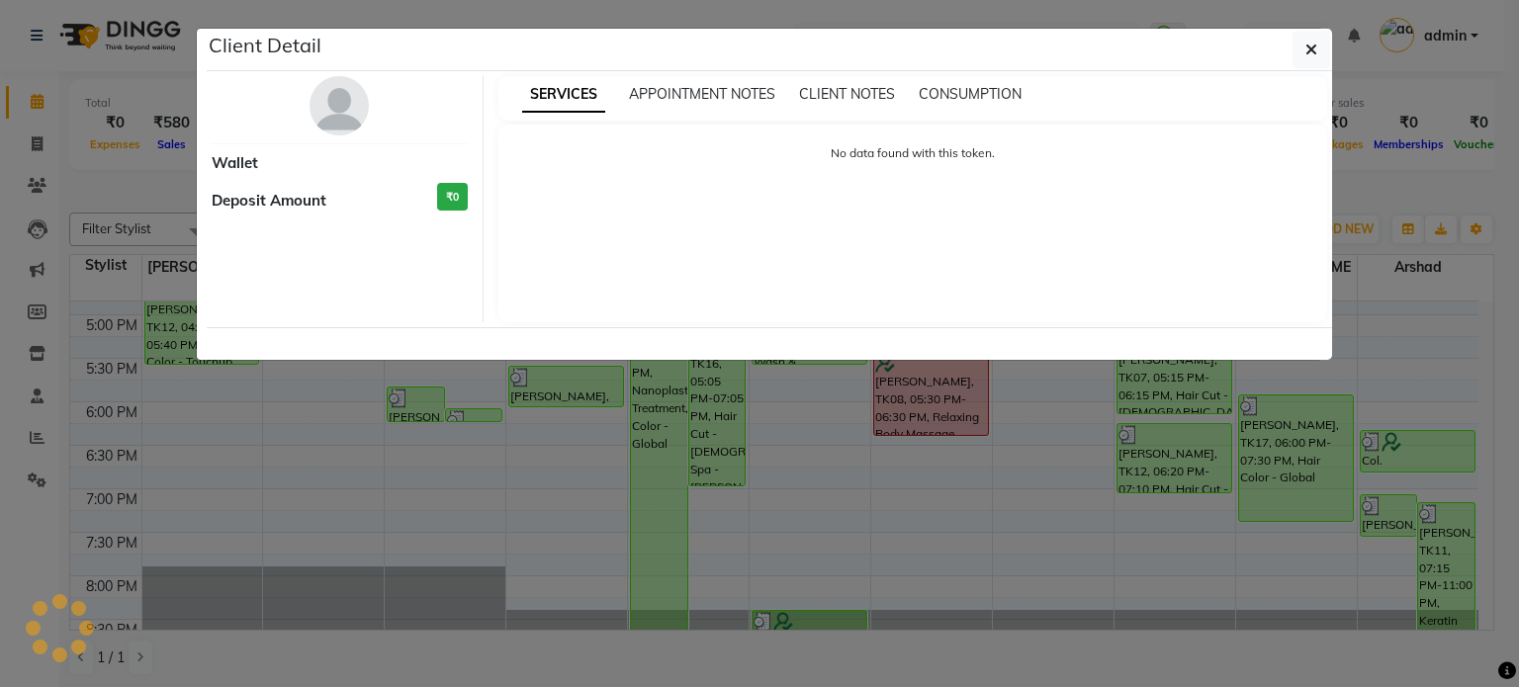
select select "3"
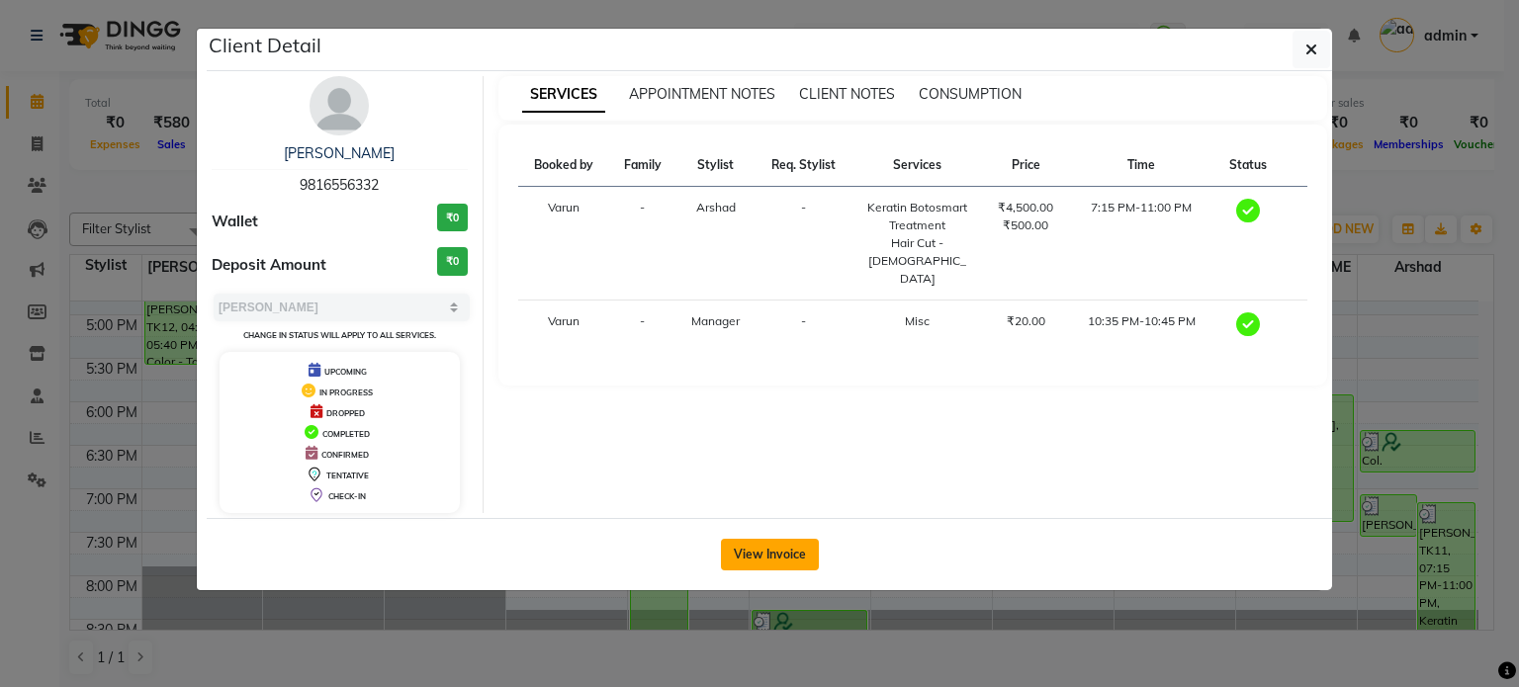
click at [797, 546] on button "View Invoice" at bounding box center [770, 555] width 98 height 32
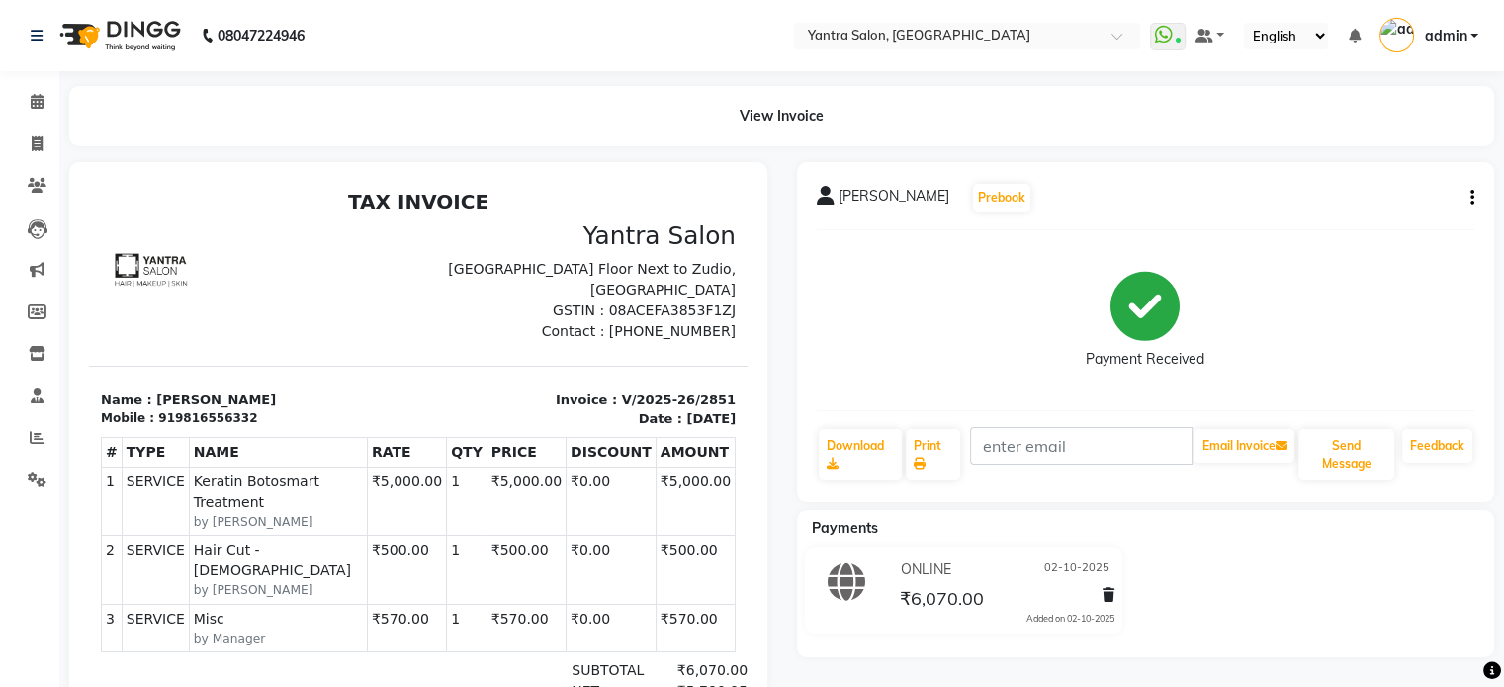
scroll to position [241, 0]
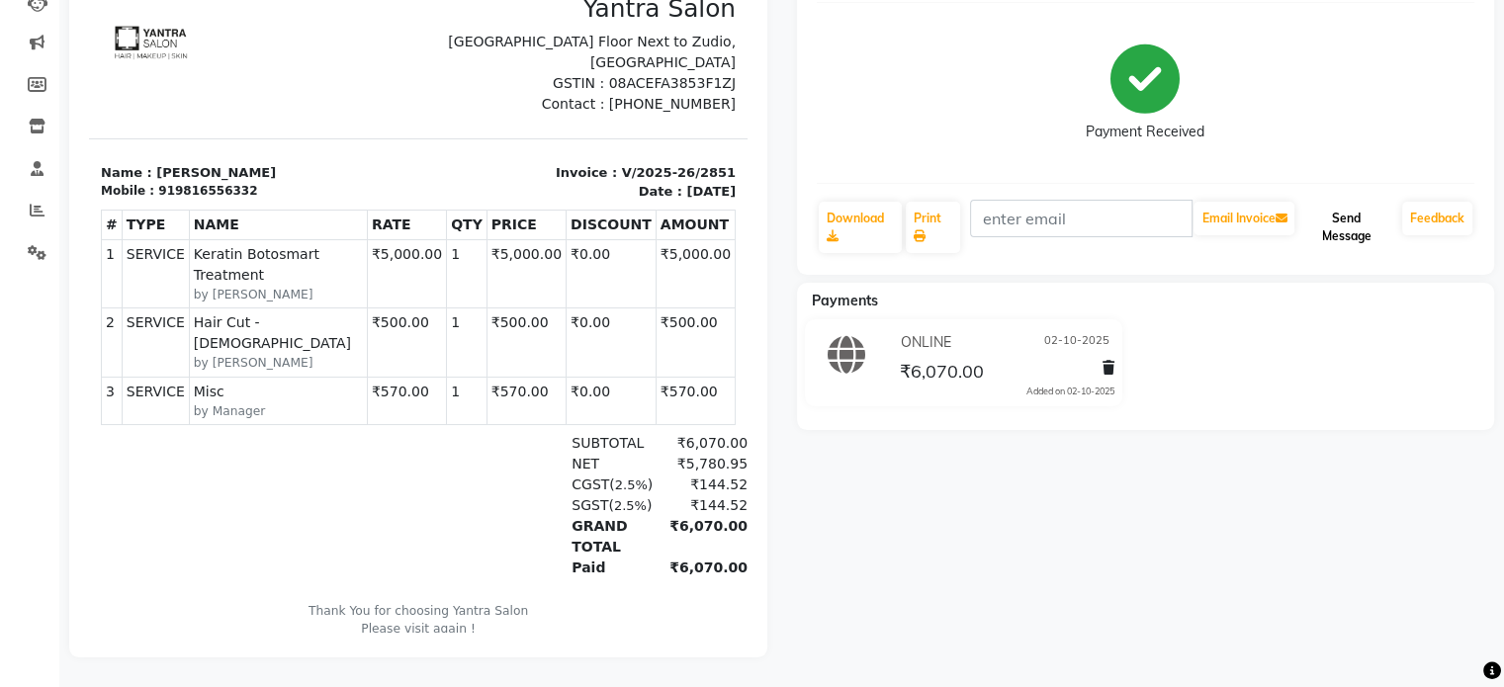
click at [1337, 228] on button "Send Message" at bounding box center [1346, 227] width 96 height 51
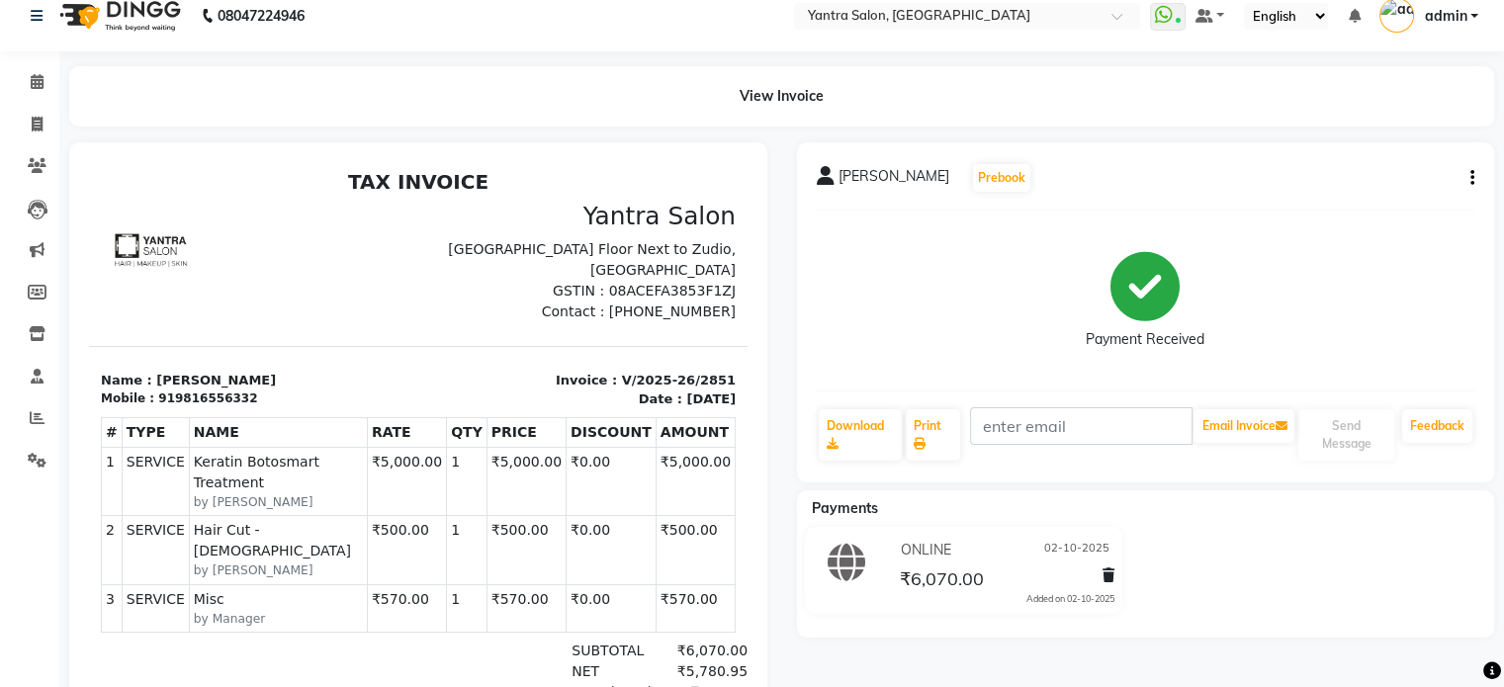
scroll to position [0, 0]
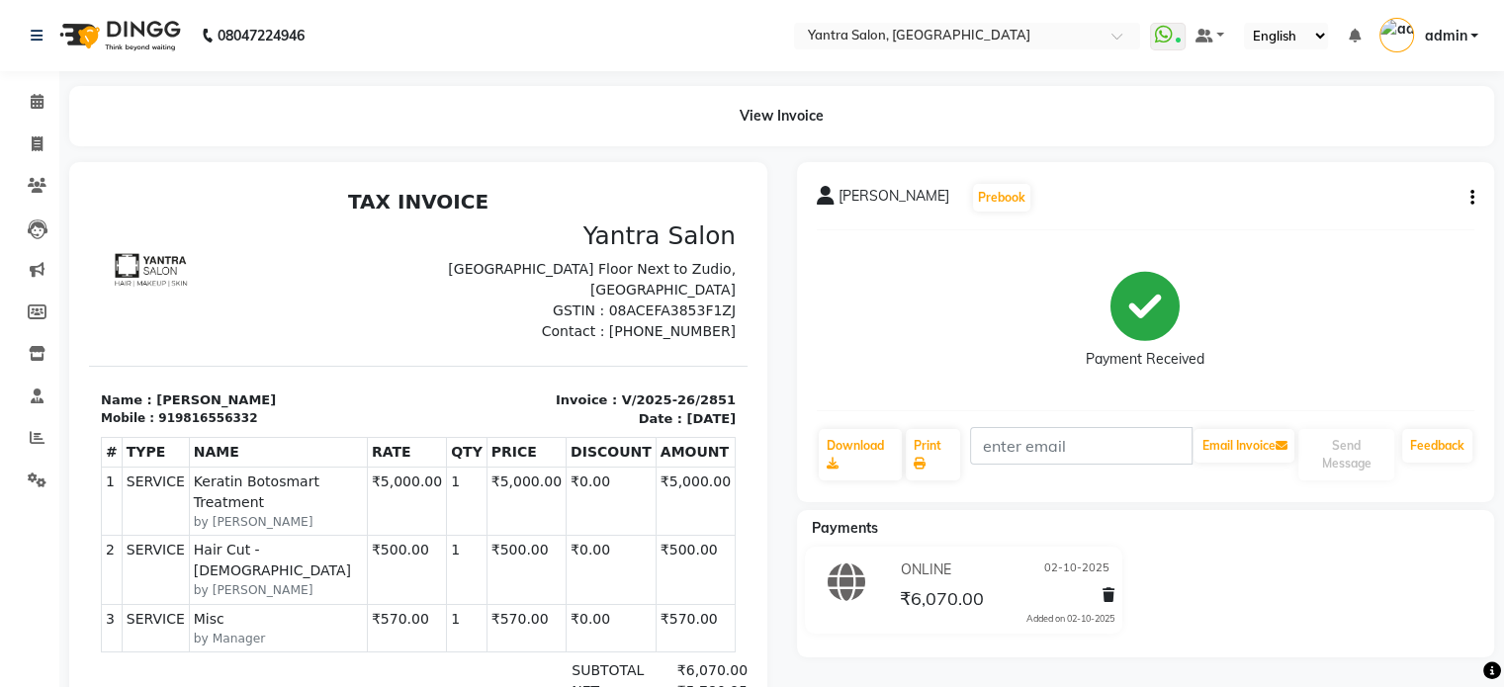
click at [1471, 198] on icon "button" at bounding box center [1472, 198] width 4 height 1
click at [1439, 306] on div "Payment Received" at bounding box center [1146, 320] width 658 height 148
